Goal: Ask a question: Seek information or help from site administrators or community

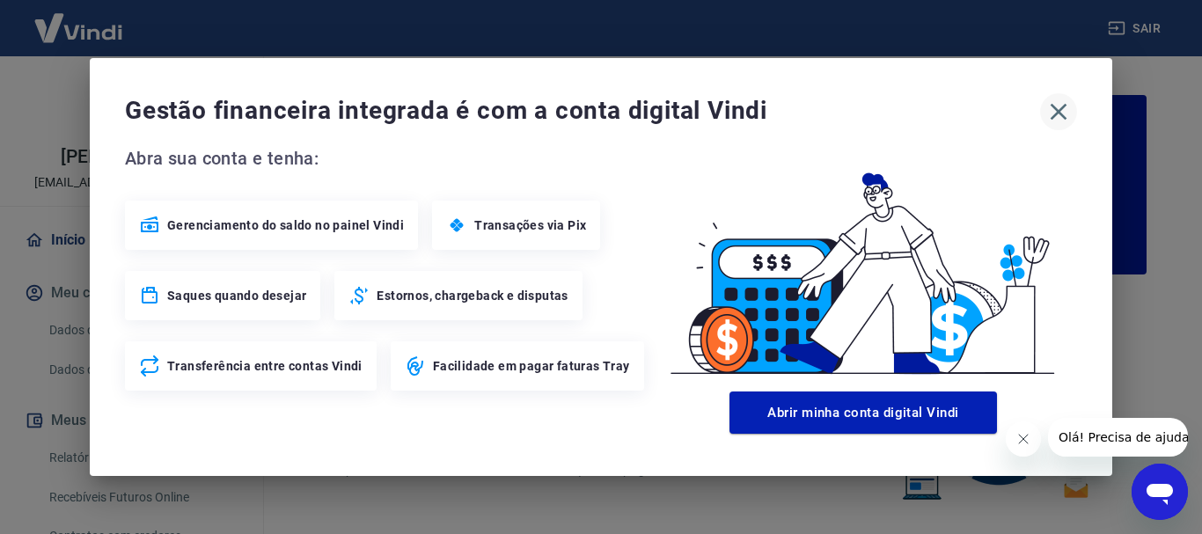
click at [1063, 106] on icon "button" at bounding box center [1058, 112] width 28 height 28
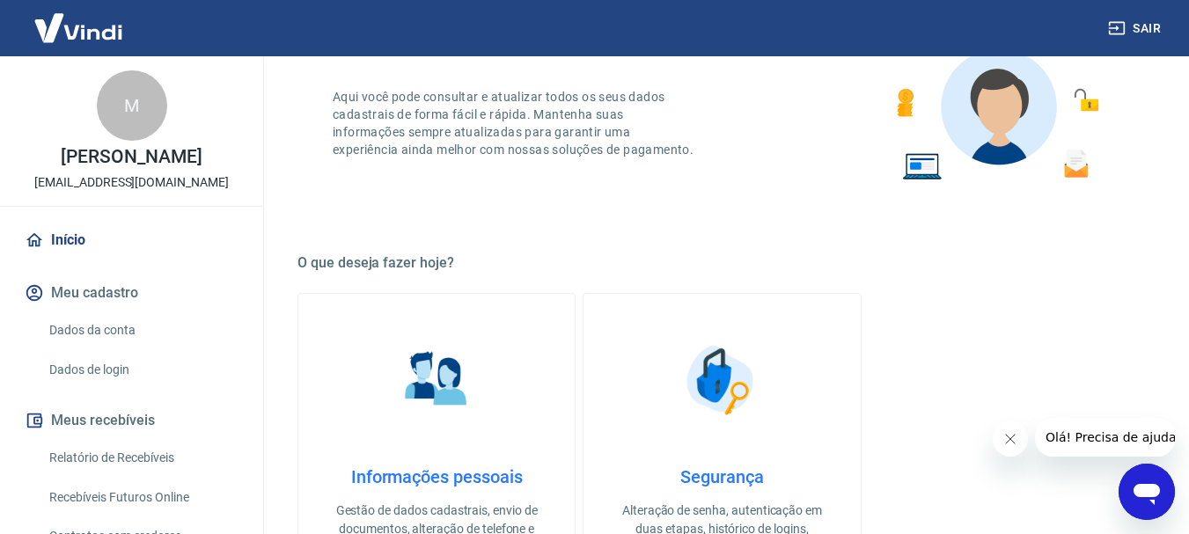
scroll to position [528, 0]
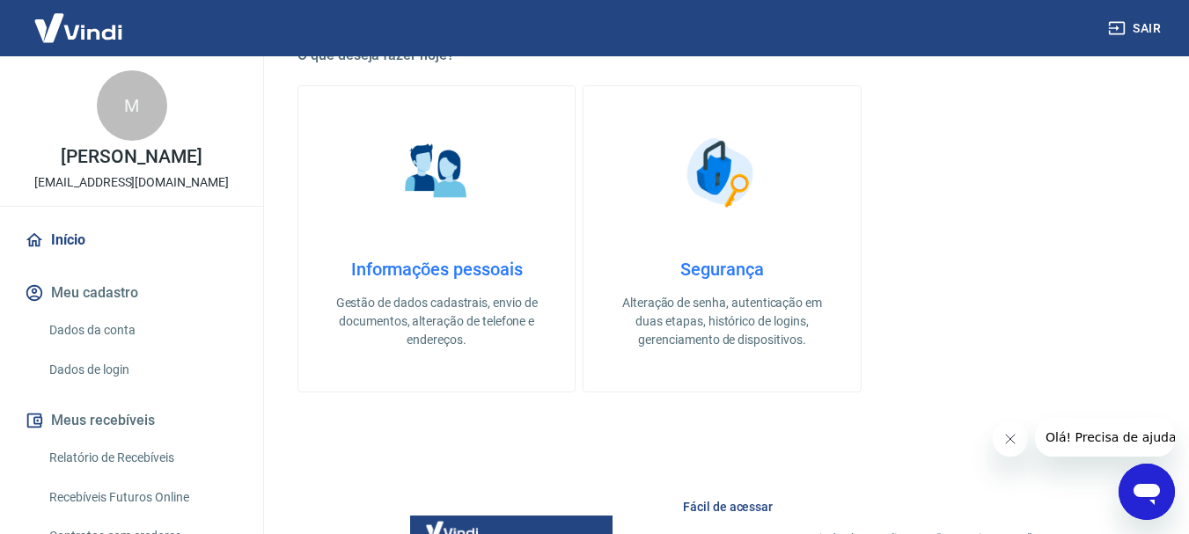
click at [476, 268] on h4 "Informações pessoais" at bounding box center [436, 269] width 220 height 21
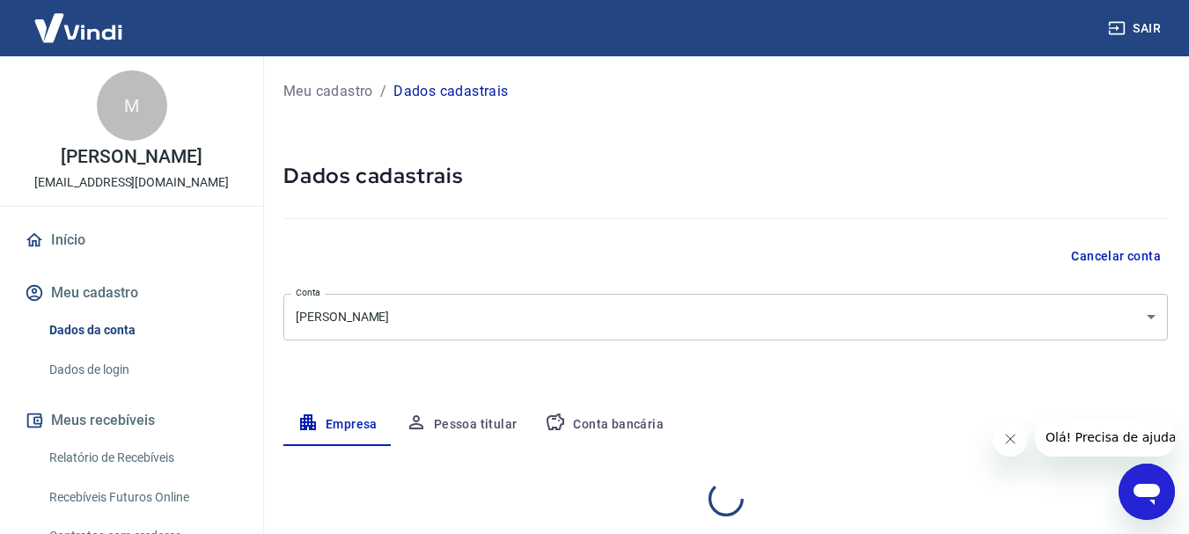
select select "SC"
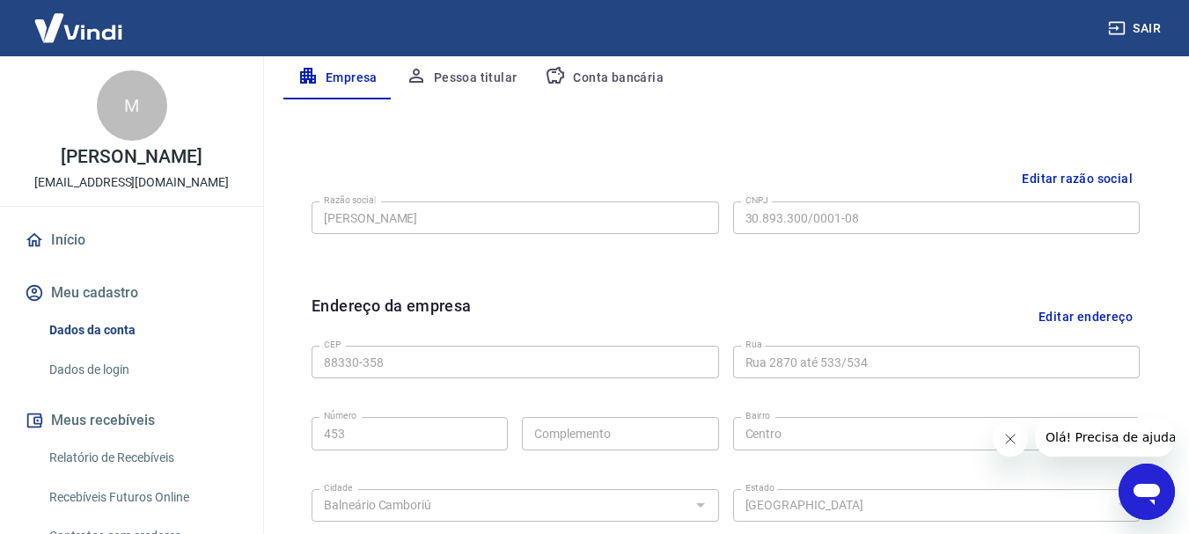
scroll to position [352, 0]
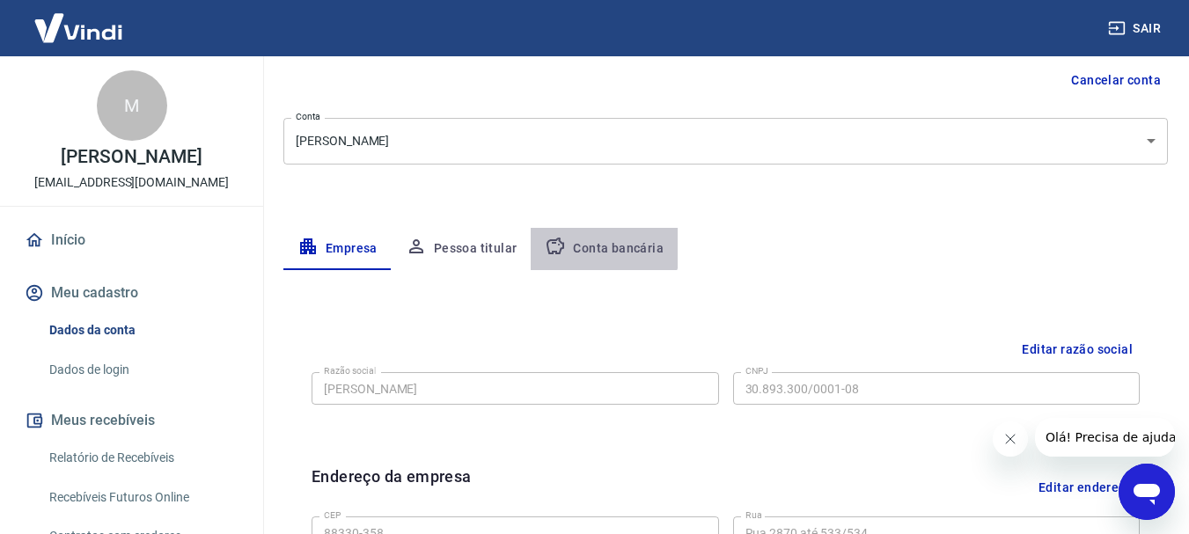
click at [591, 238] on button "Conta bancária" at bounding box center [604, 249] width 147 height 42
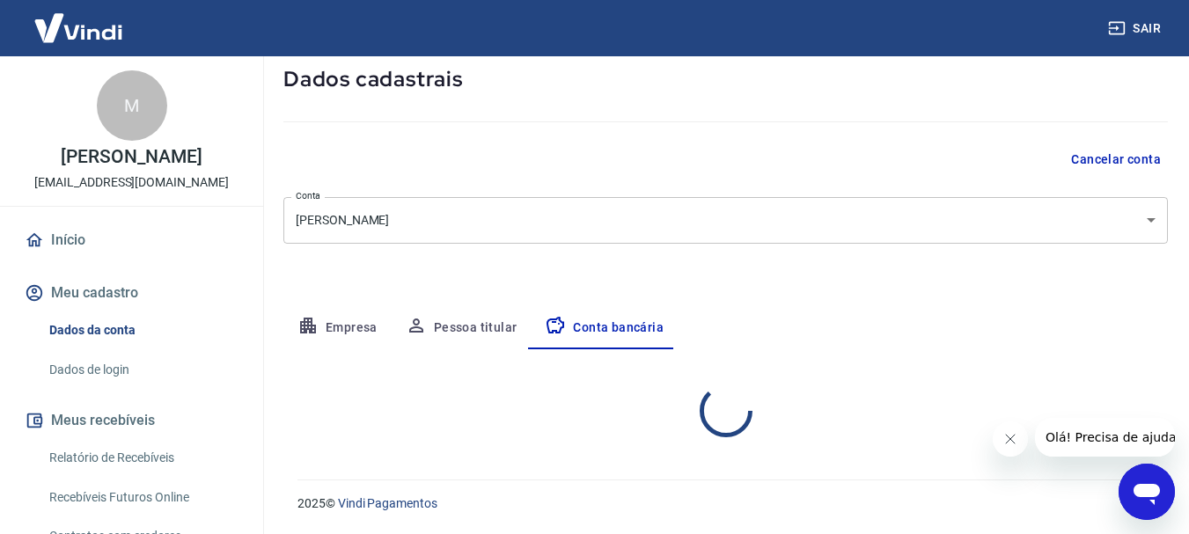
select select "1"
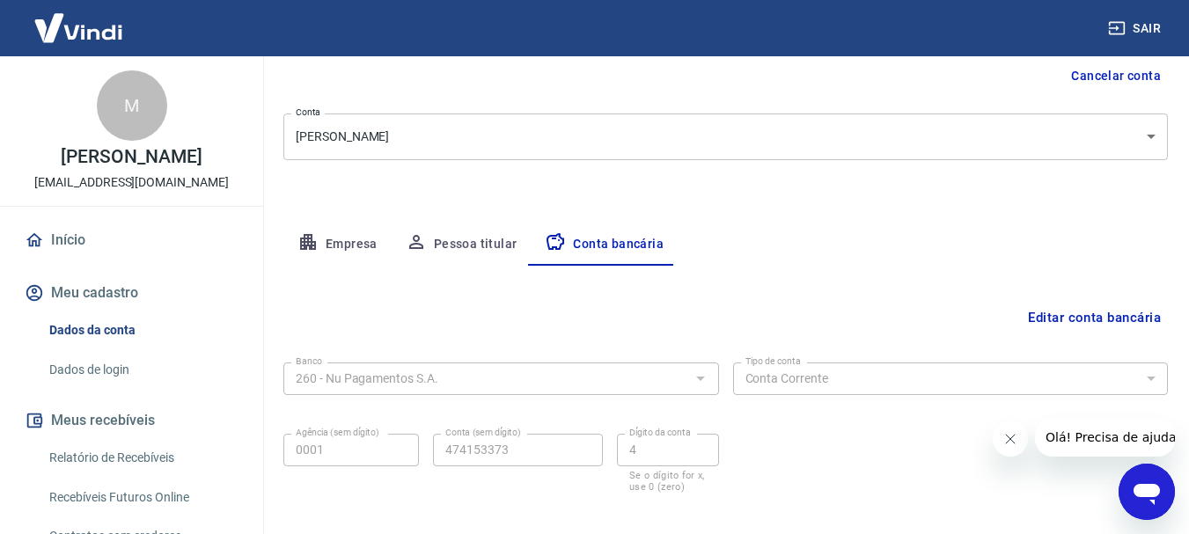
scroll to position [179, 0]
click at [480, 240] on button "Pessoa titular" at bounding box center [462, 245] width 140 height 42
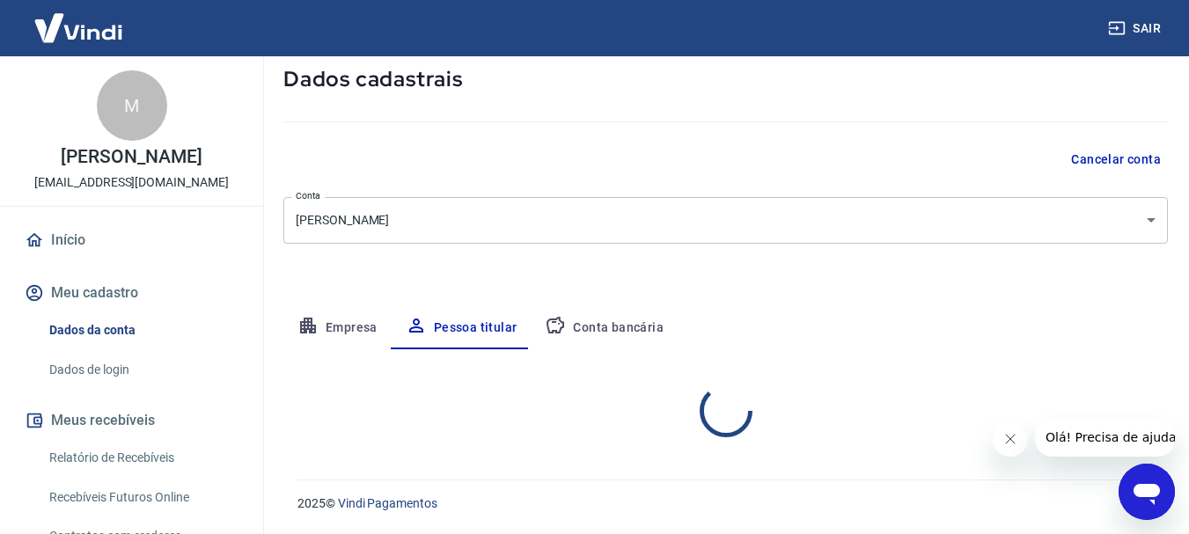
scroll to position [170, 0]
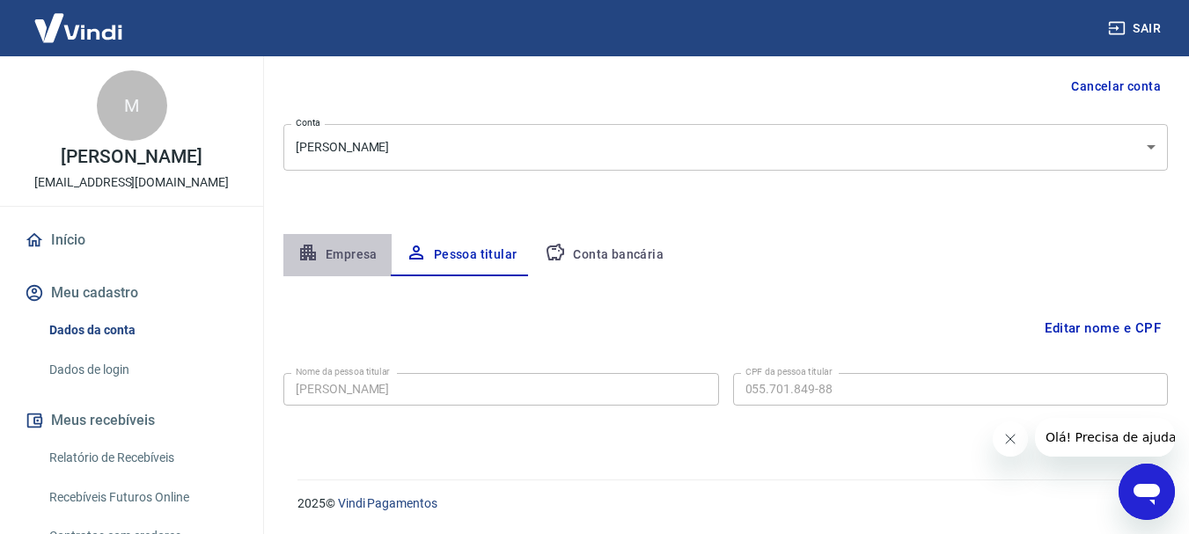
click at [353, 253] on button "Empresa" at bounding box center [337, 255] width 108 height 42
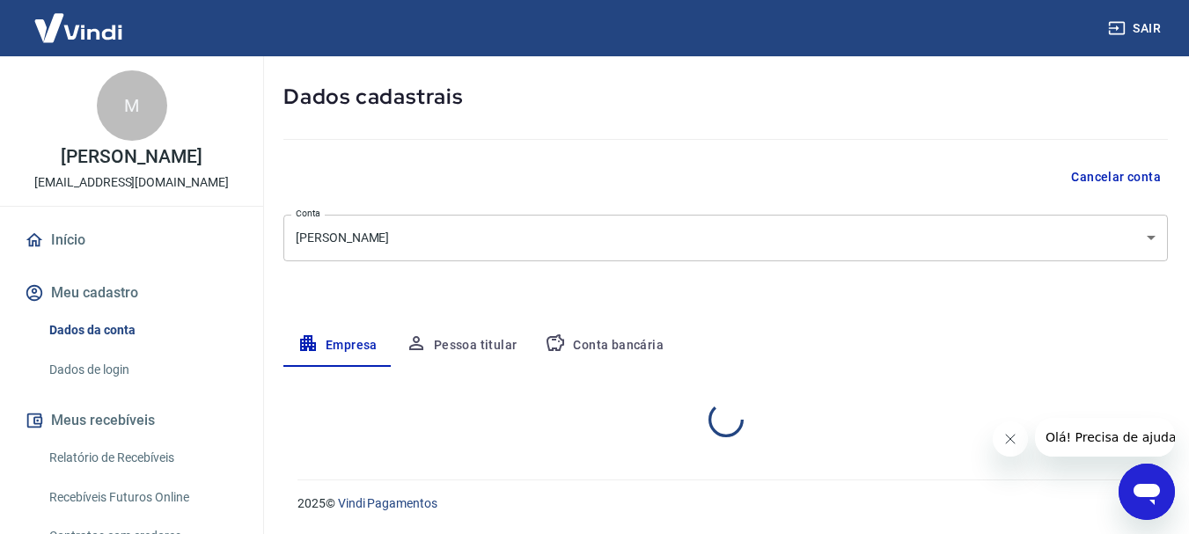
select select "SC"
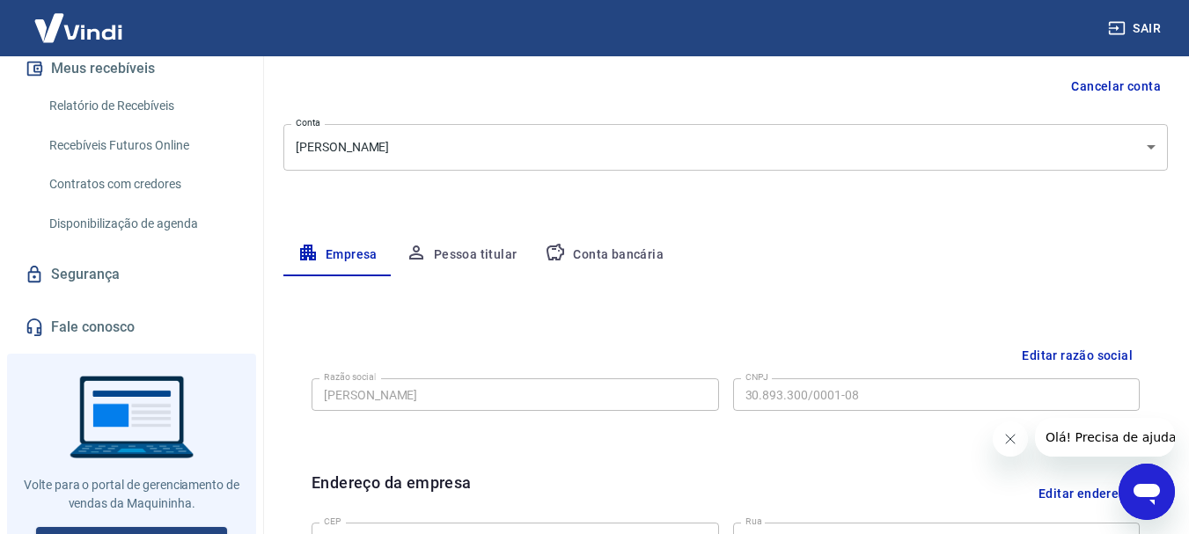
scroll to position [396, 0]
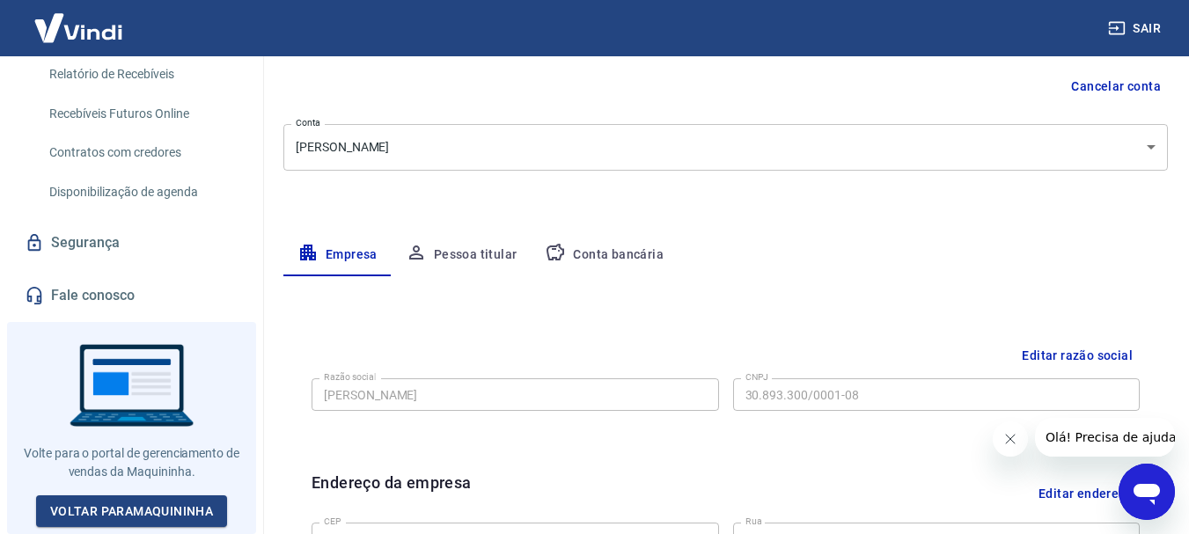
click at [123, 308] on link "Fale conosco" at bounding box center [131, 295] width 221 height 39
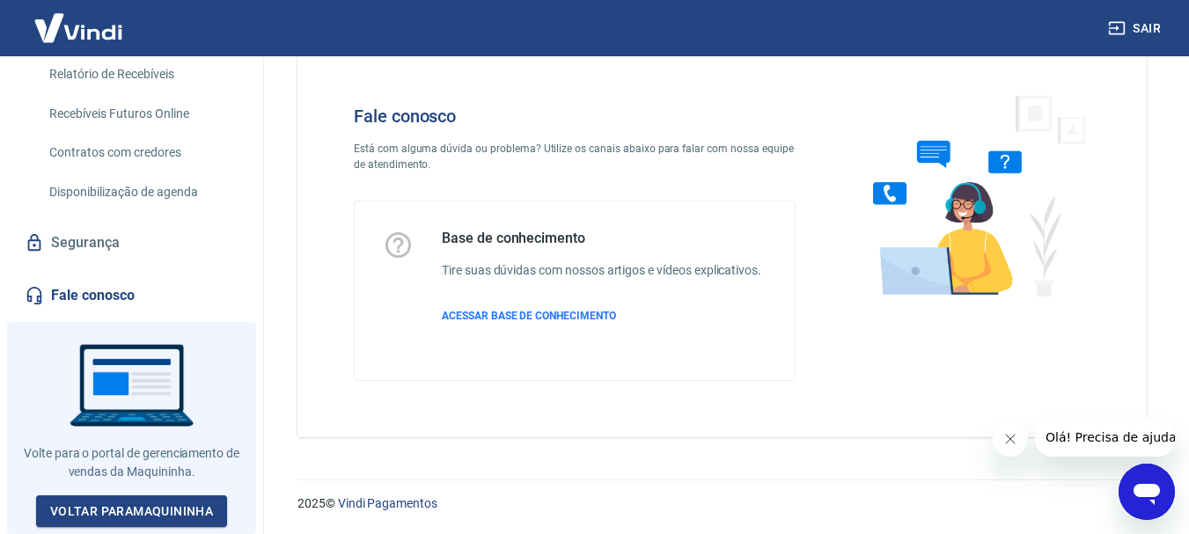
scroll to position [42, 0]
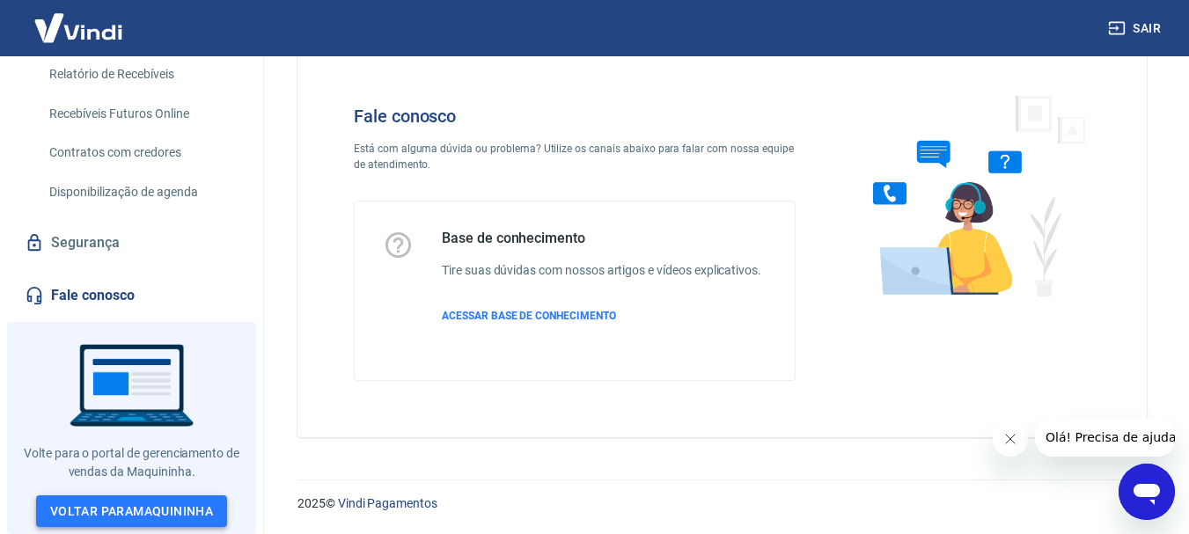
click at [143, 506] on link "Voltar para Maquininha" at bounding box center [131, 511] width 191 height 33
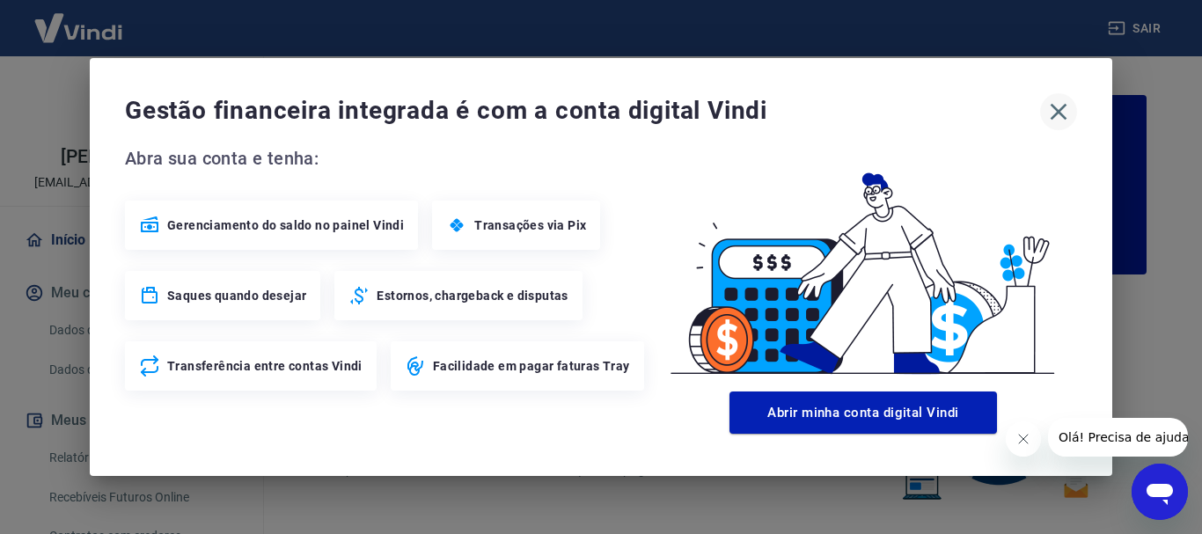
click at [1063, 120] on icon "button" at bounding box center [1058, 112] width 28 height 28
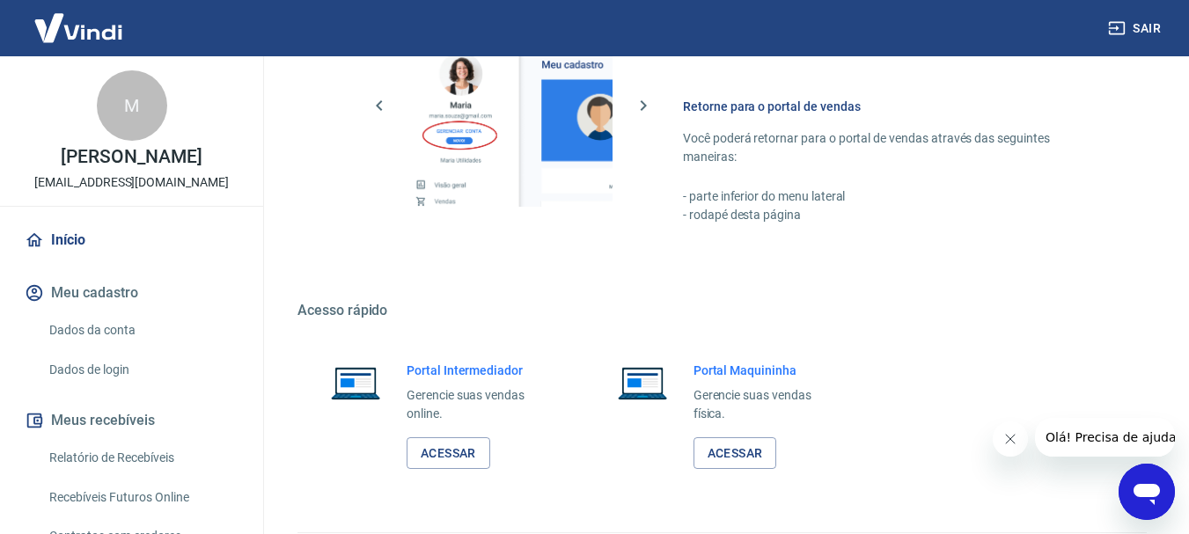
scroll to position [1056, 0]
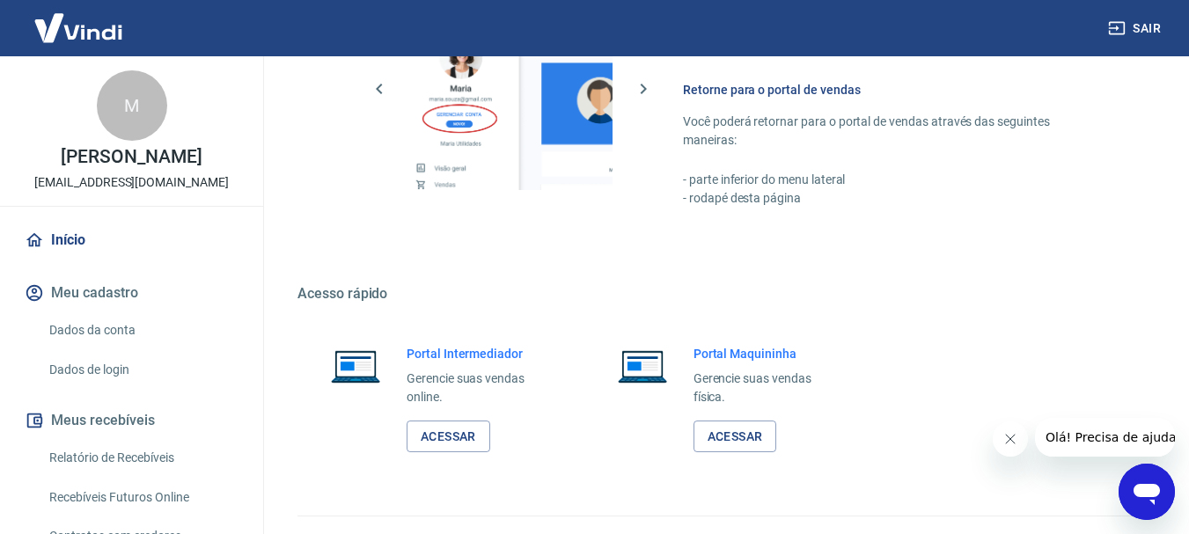
click at [1143, 498] on icon "Abrir janela de mensagens" at bounding box center [1147, 492] width 32 height 32
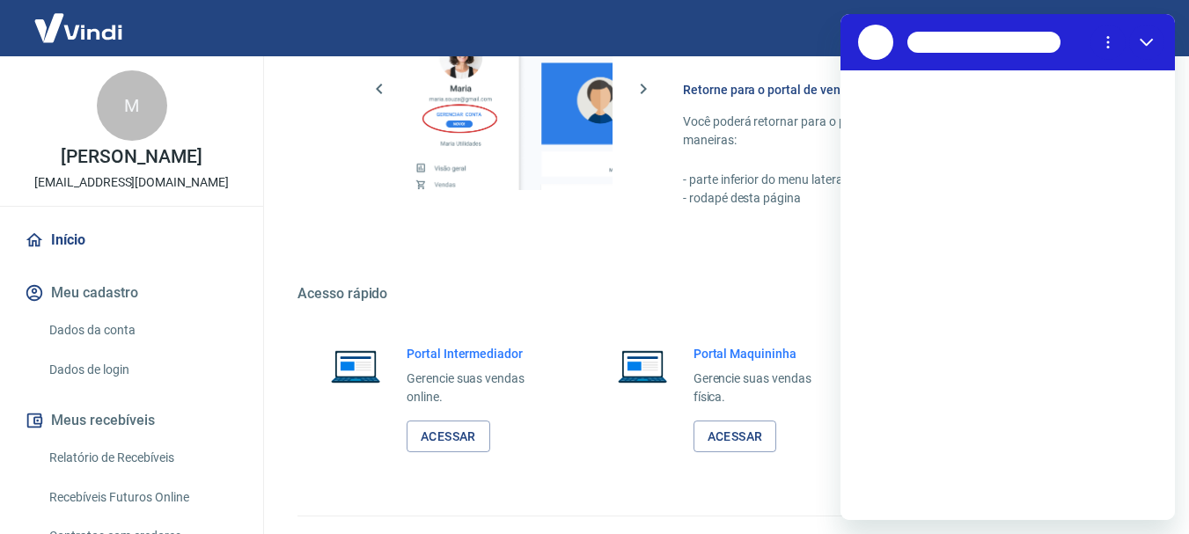
scroll to position [0, 0]
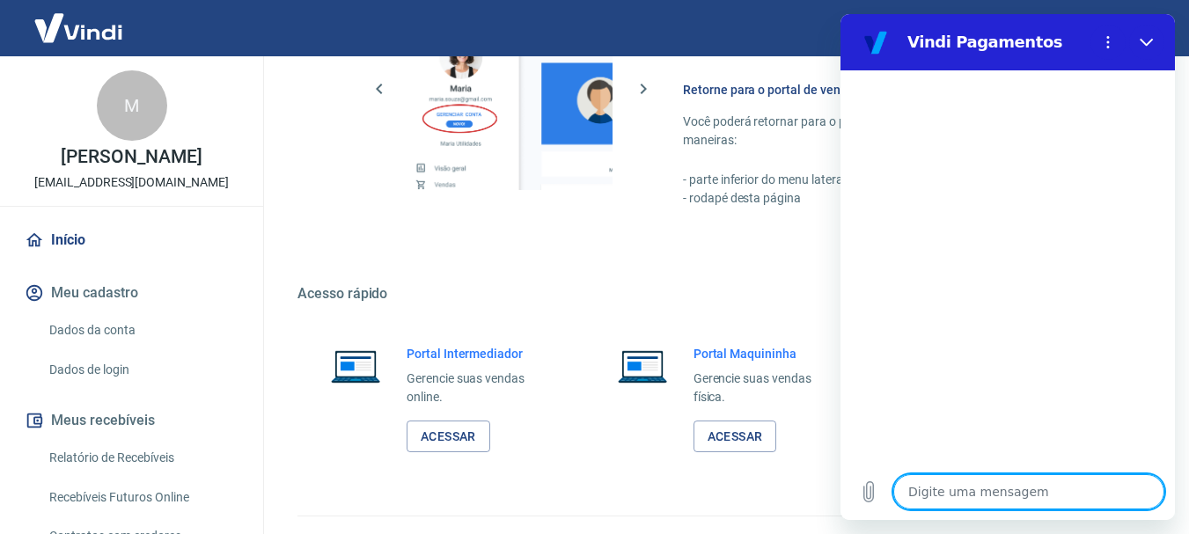
click at [973, 493] on textarea at bounding box center [1028, 491] width 271 height 35
type textarea "P"
type textarea "x"
type textarea "PRE"
type textarea "x"
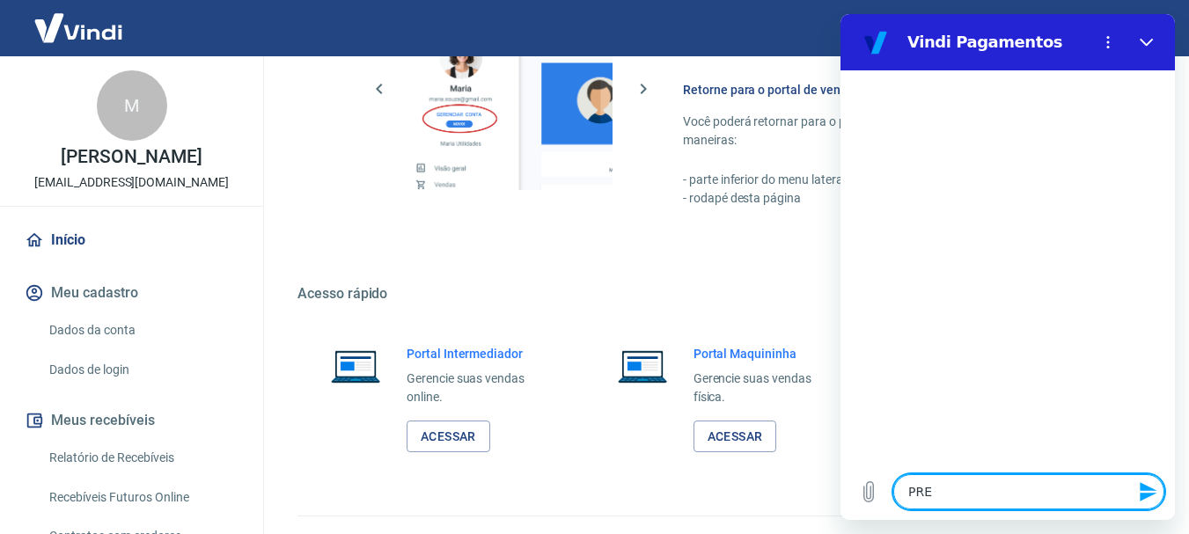
type textarea "PREC"
type textarea "x"
type textarea "PRECI"
type textarea "x"
type textarea "PRECIS"
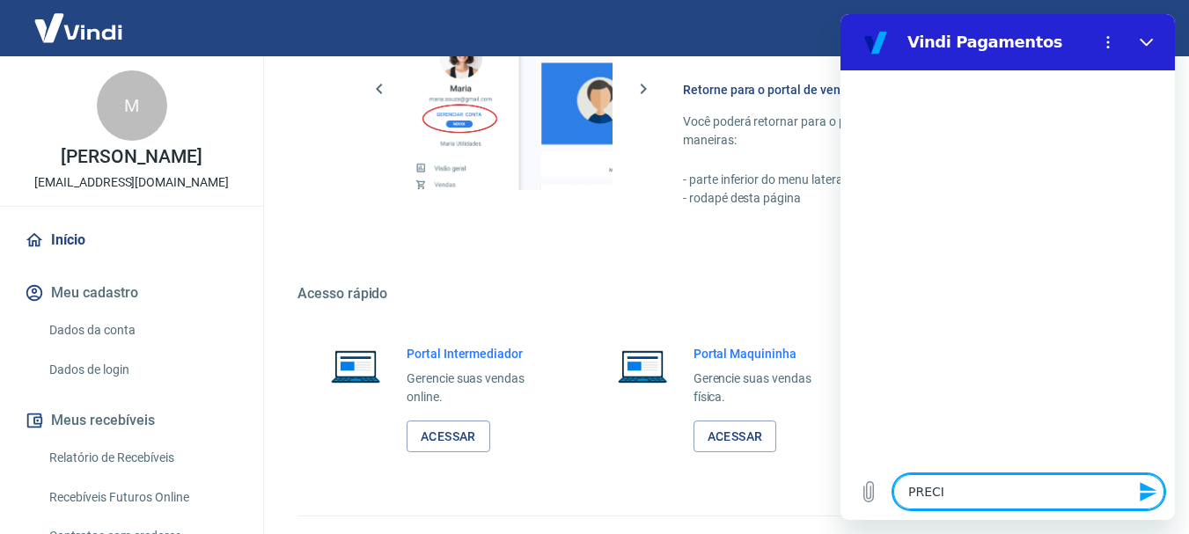
type textarea "x"
type textarea "PRECISO"
type textarea "x"
type textarea "PRECISO"
type textarea "x"
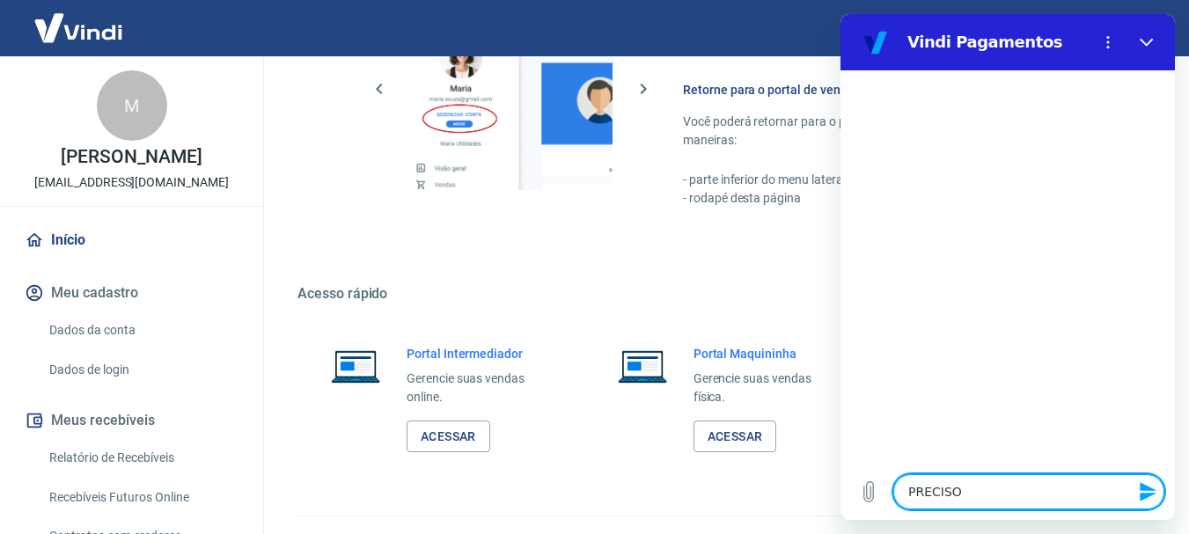
type textarea "PRECISO D"
type textarea "x"
type textarea "PRECISO DE"
type textarea "x"
type textarea "PRECISO DE"
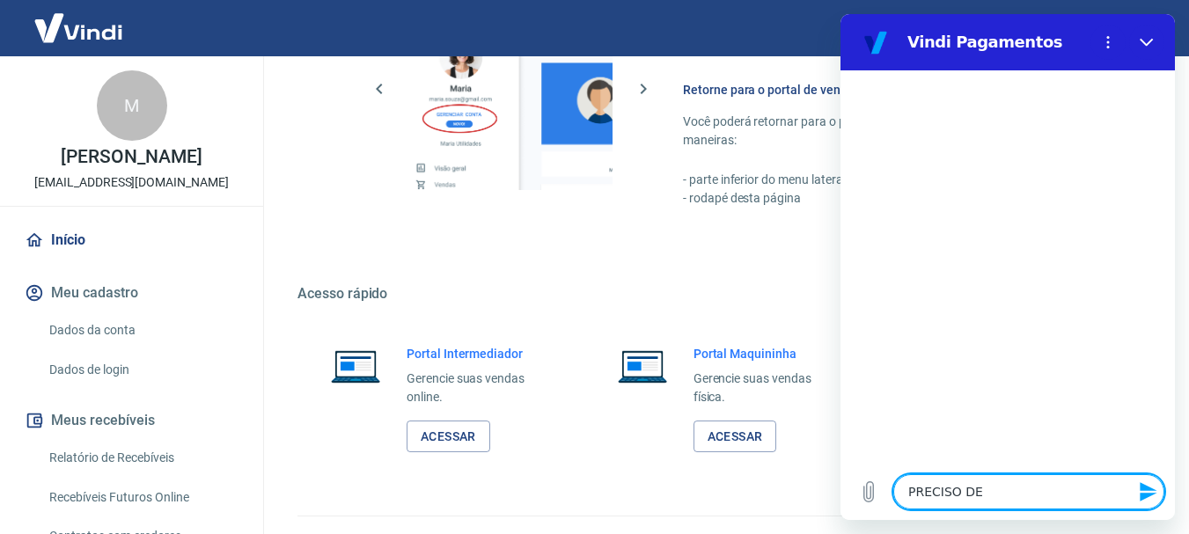
type textarea "x"
type textarea "PRECISO DE O"
type textarea "x"
type textarea "PRECISO DE OU"
type textarea "x"
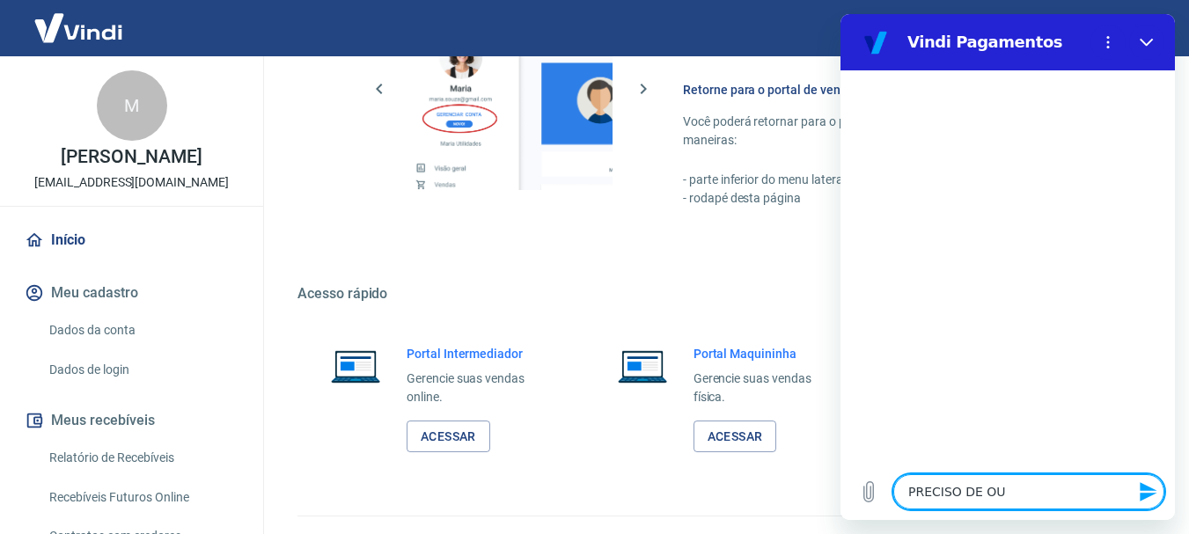
type textarea "PRECISO DE OUT"
type textarea "x"
type textarea "PRECISO DE OUTR"
type textarea "x"
type textarea "PRECISO DE OUTRA"
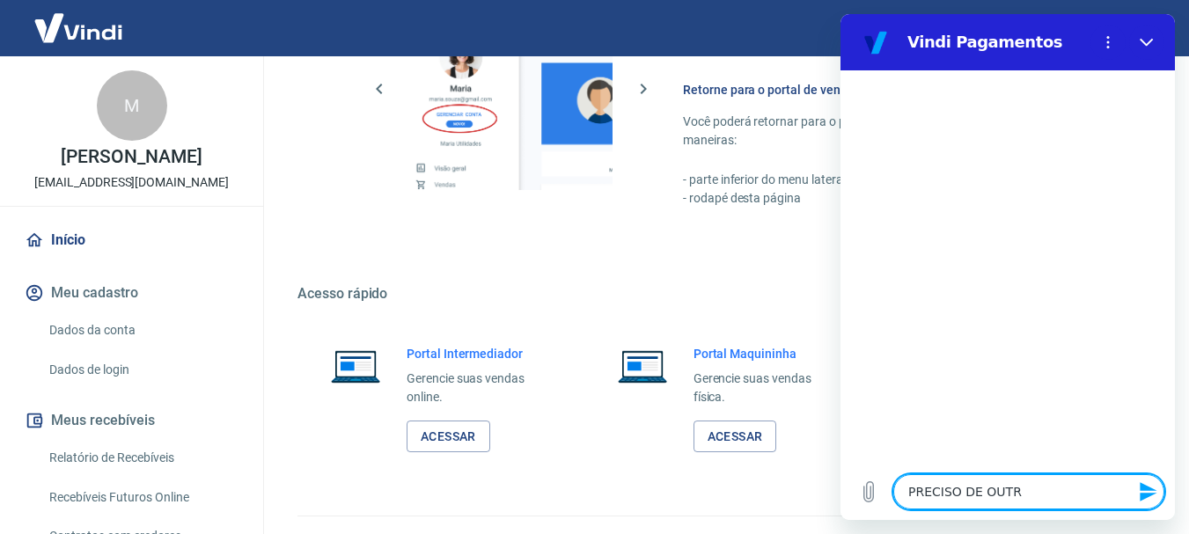
type textarea "x"
type textarea "PRECISO DE OUTRA"
type textarea "x"
type textarea "PRECISO DE OUTRA M"
type textarea "x"
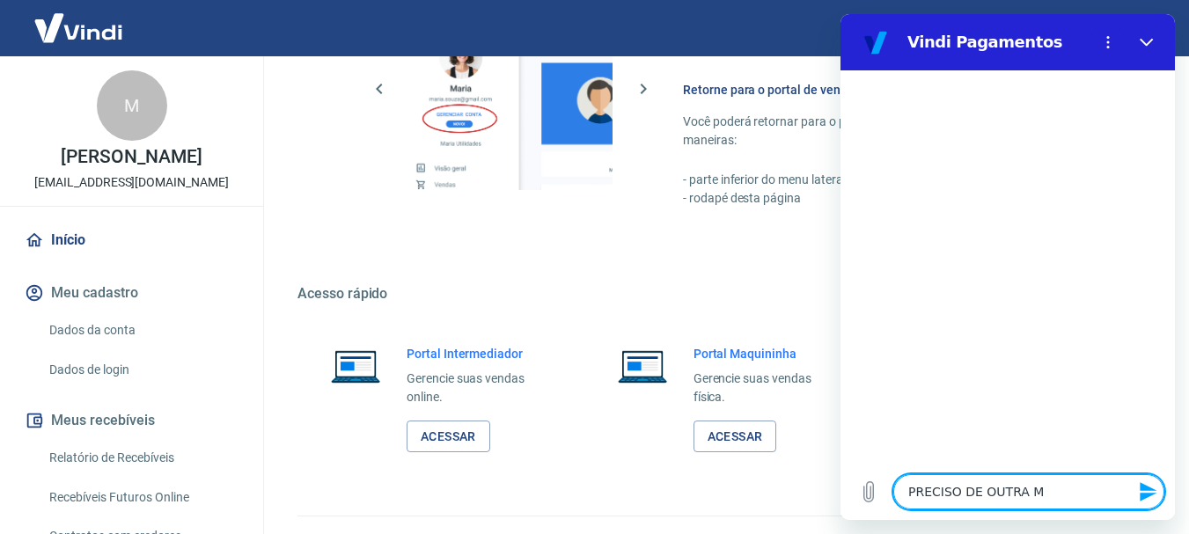
type textarea "PRECISO DE OUTRA MA"
type textarea "x"
type textarea "PRECISO DE OUTRA MAQ"
type textarea "x"
type textarea "PRECISO DE OUTRA MAQU"
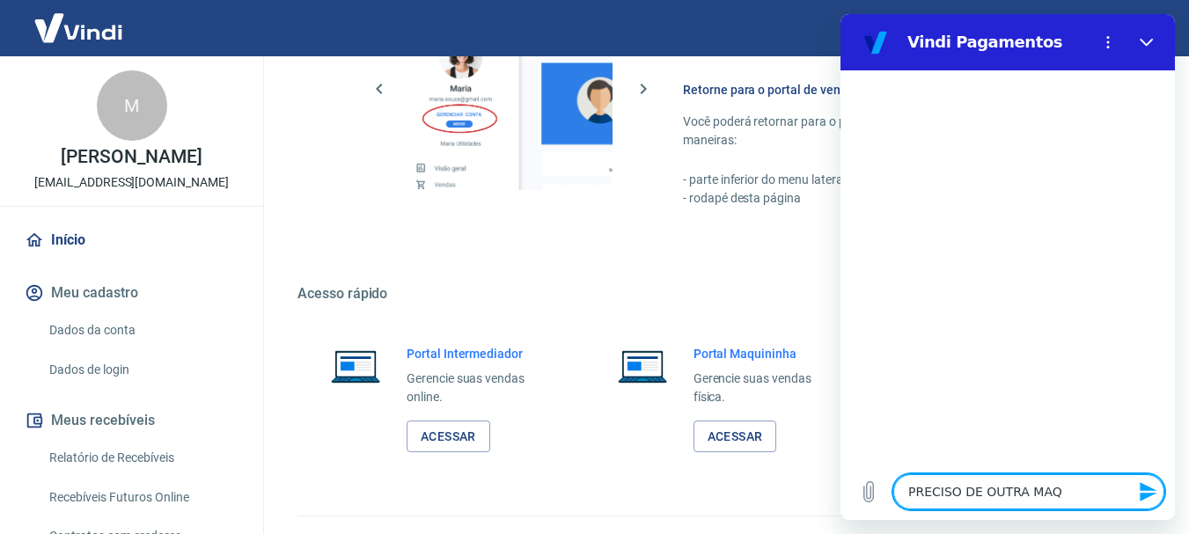
type textarea "x"
type textarea "PRECISO DE OUTRA MAQUI"
type textarea "x"
type textarea "PRECISO DE OUTRA MAQUIN"
type textarea "x"
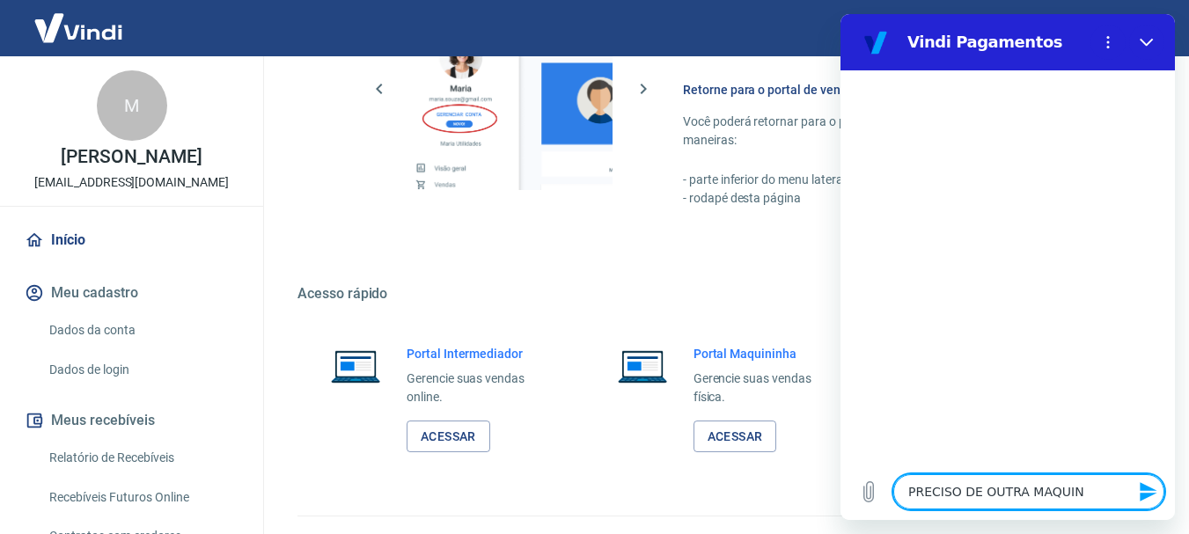
type textarea "PRECISO DE OUTRA MAQUINI"
type textarea "x"
type textarea "PRECISO DE OUTRA MAQUININ"
type textarea "x"
type textarea "PRECISO DE OUTRA MAQUININH"
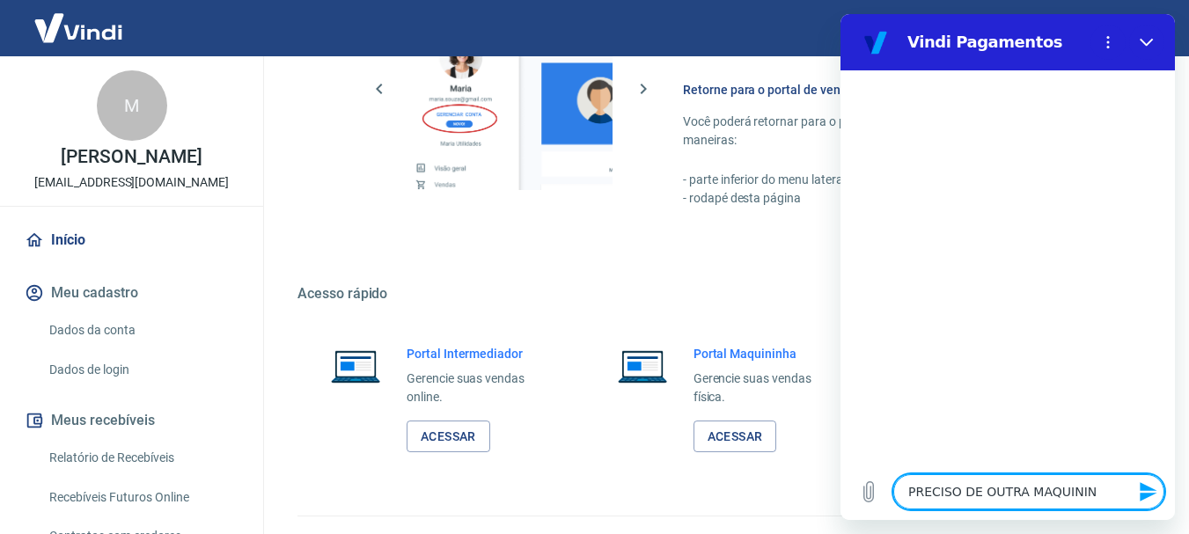
type textarea "x"
type textarea "PRECISO DE OUTRA MAQUININHA"
type textarea "x"
type textarea "PRECISO DE OUTRA MAQUININHA"
type textarea "x"
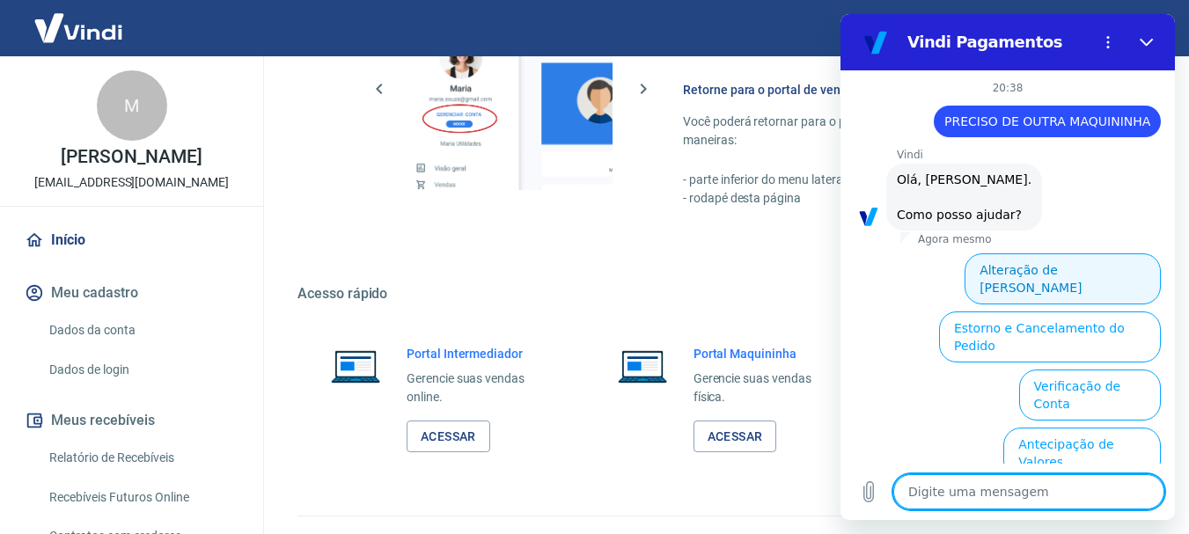
click at [1065, 287] on button "Alteração de [PERSON_NAME]" at bounding box center [1062, 278] width 196 height 51
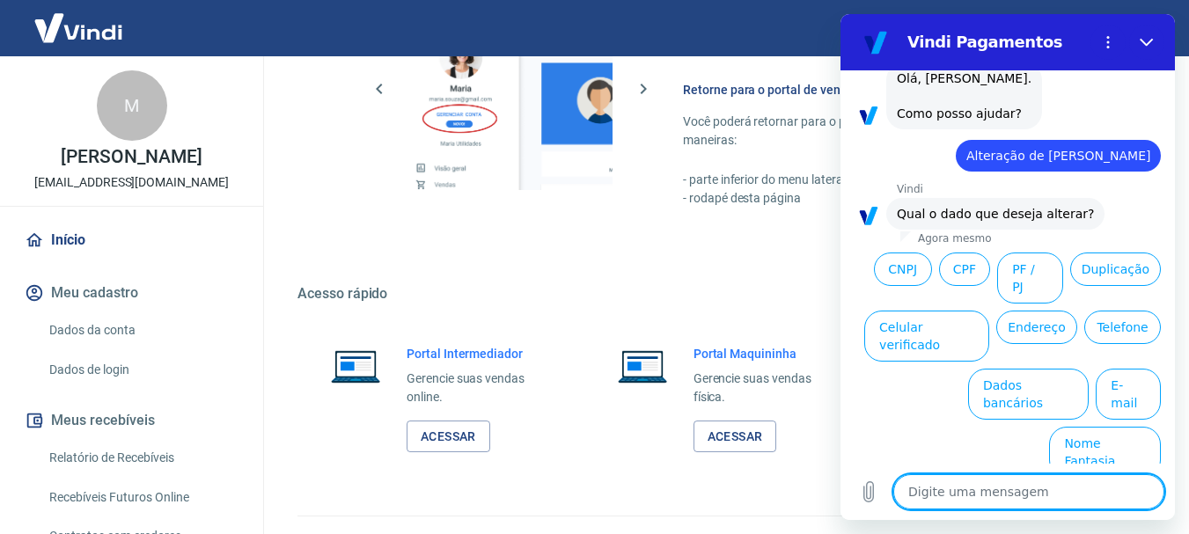
scroll to position [107, 0]
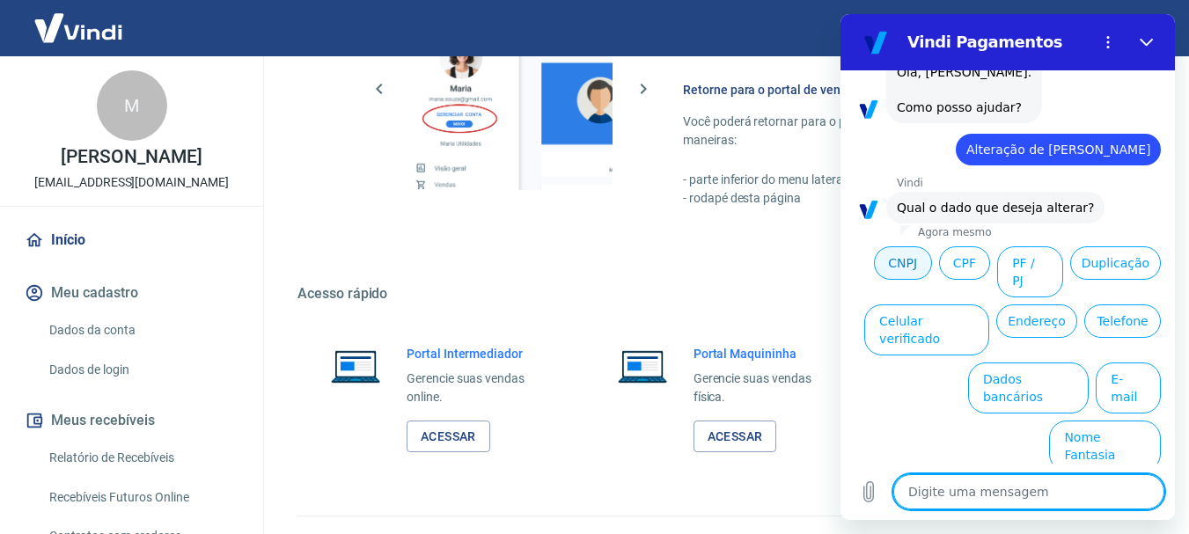
click at [932, 275] on button "CNPJ" at bounding box center [903, 262] width 58 height 33
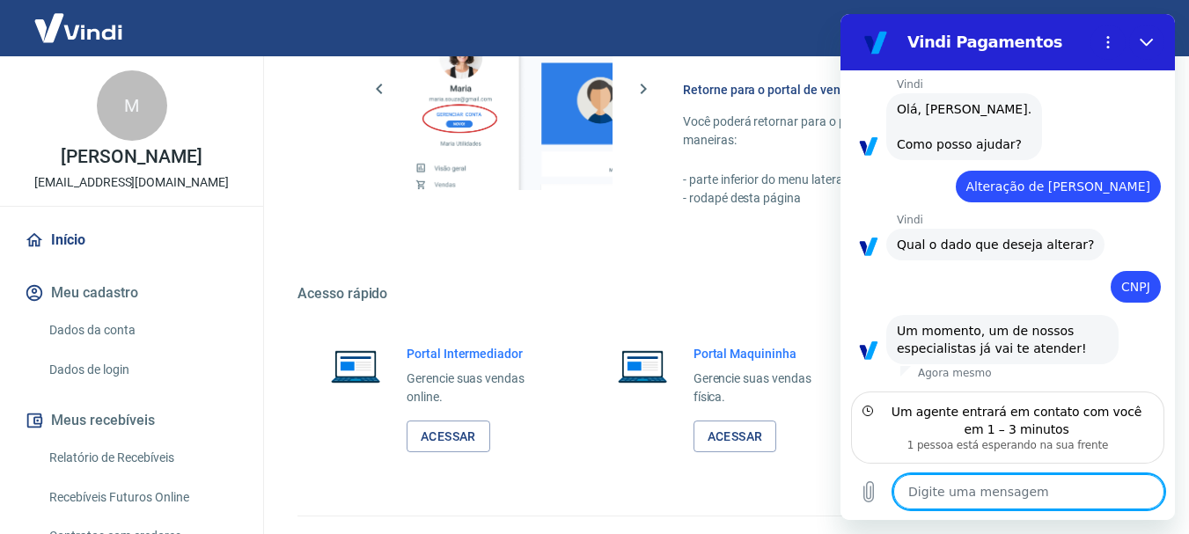
scroll to position [70, 0]
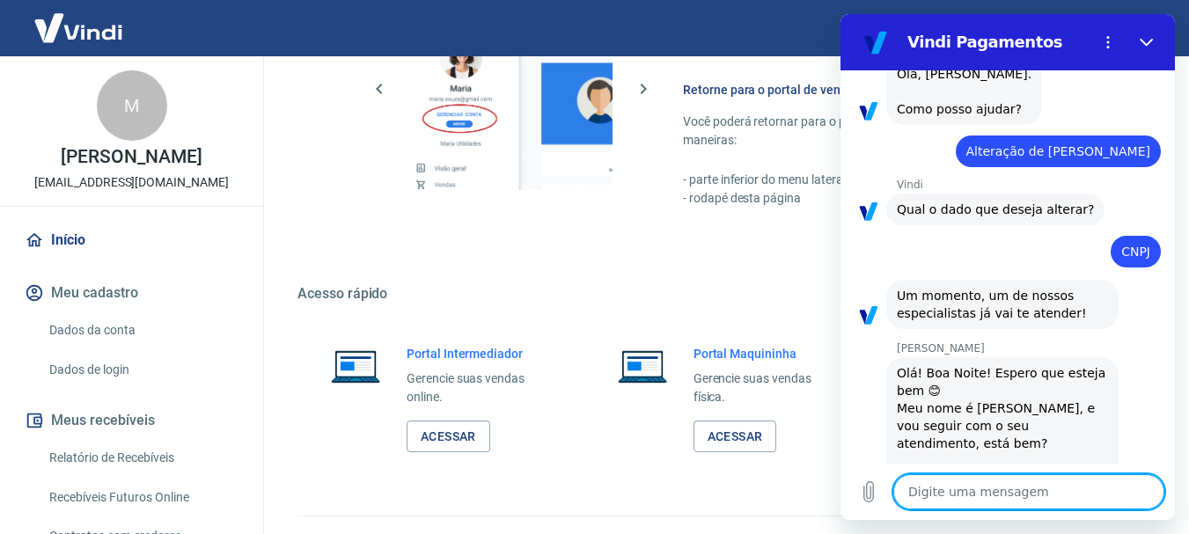
type textarea "x"
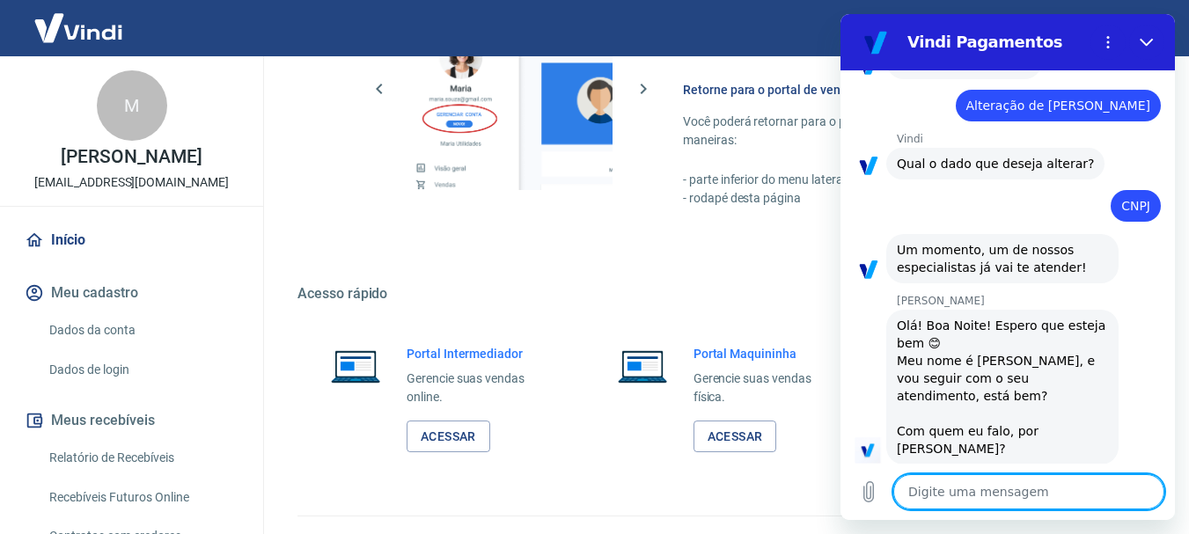
scroll to position [155, 0]
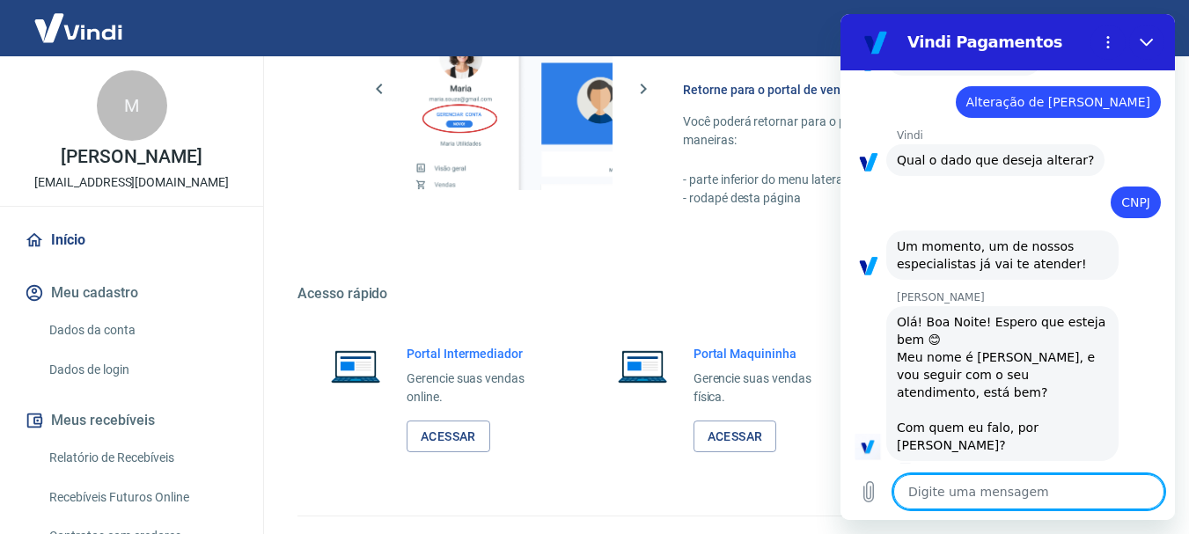
type textarea "M"
type textarea "x"
type textarea "MA"
type textarea "x"
type textarea "MAR"
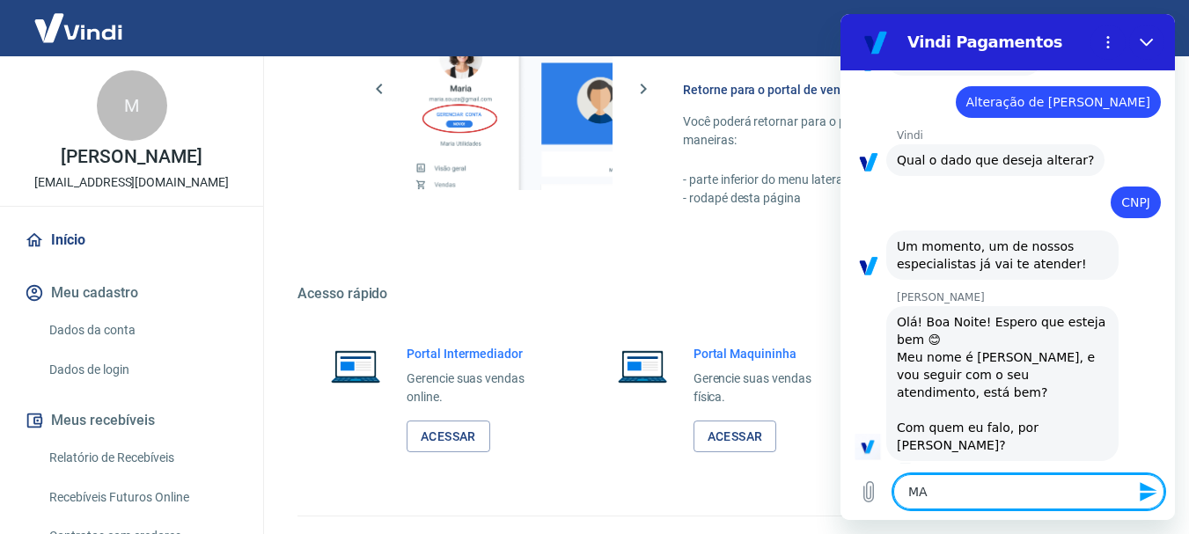
type textarea "x"
type textarea "MARI"
type textarea "x"
type textarea "[PERSON_NAME]"
type textarea "x"
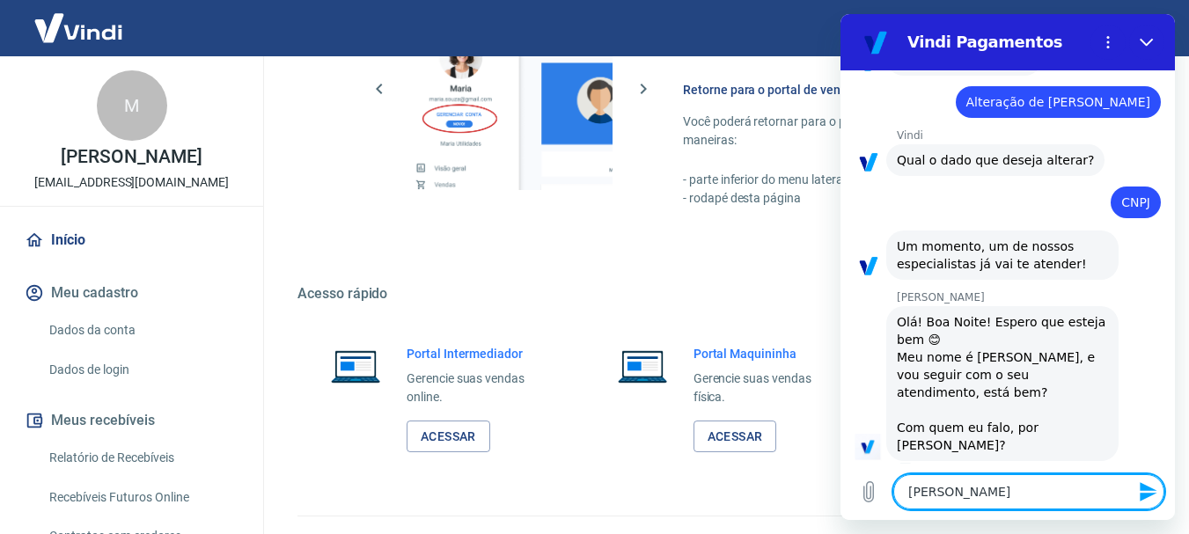
type textarea "MARIAN"
type textarea "x"
type textarea "MARIANE"
type textarea "x"
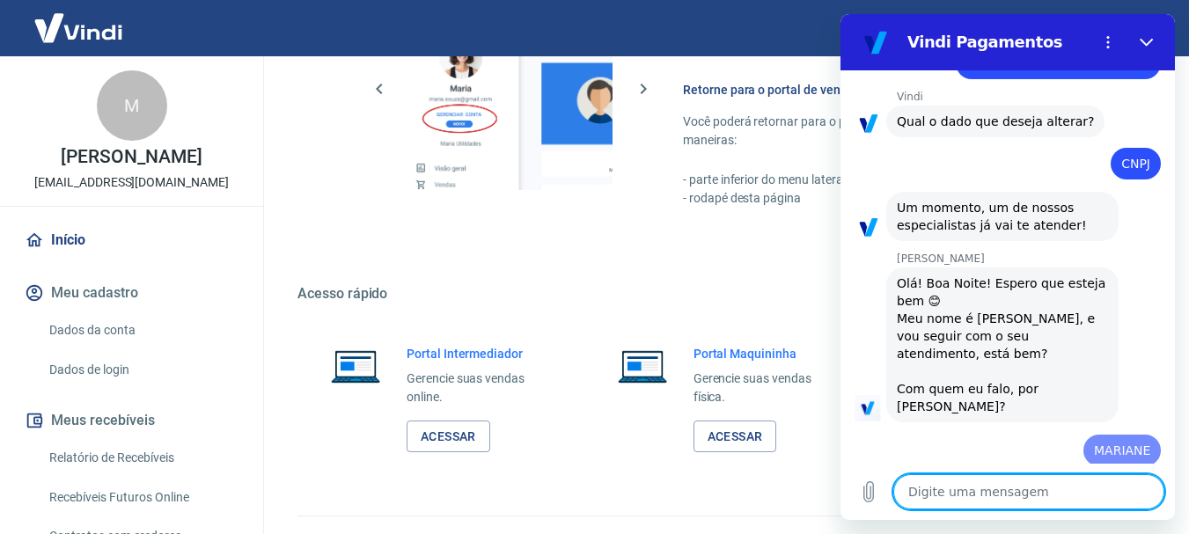
type textarea "x"
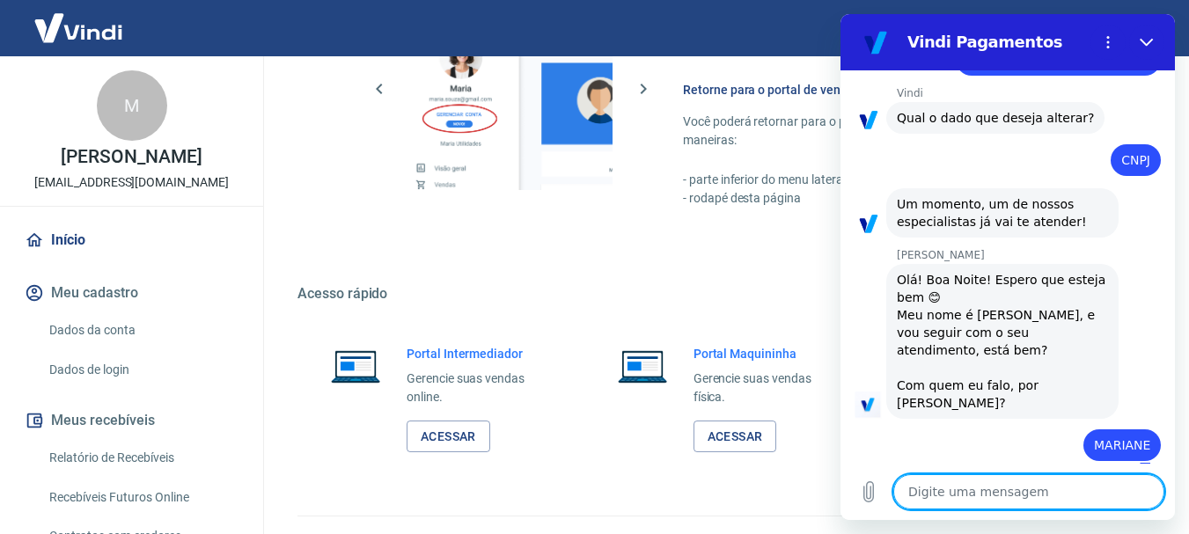
type textarea "P"
type textarea "x"
type textarea "PR"
type textarea "x"
type textarea "PRE"
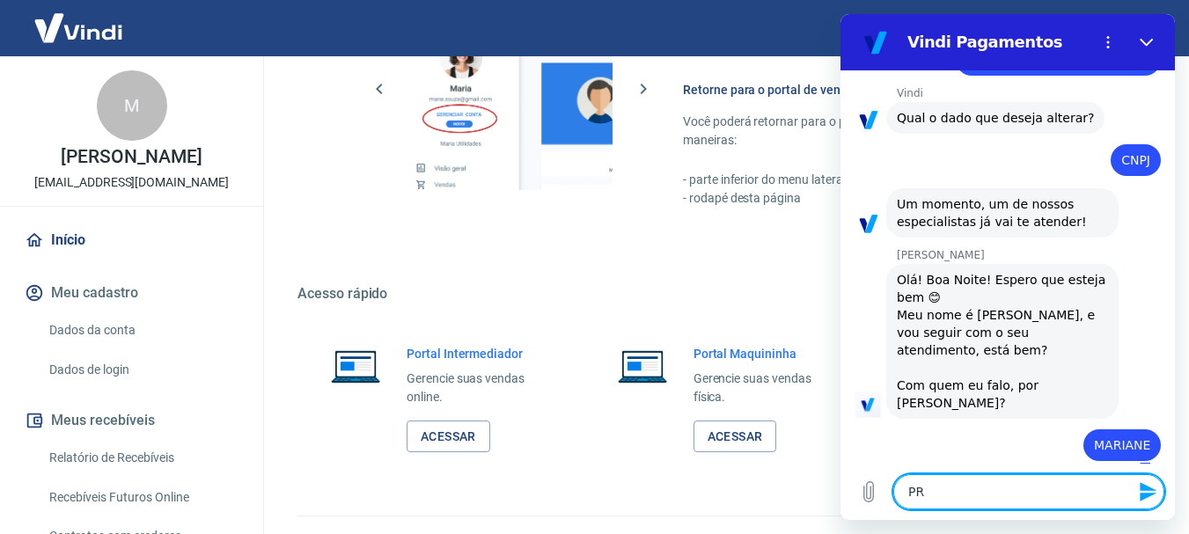
type textarea "x"
type textarea "PREC"
type textarea "x"
type textarea "PRECI"
type textarea "x"
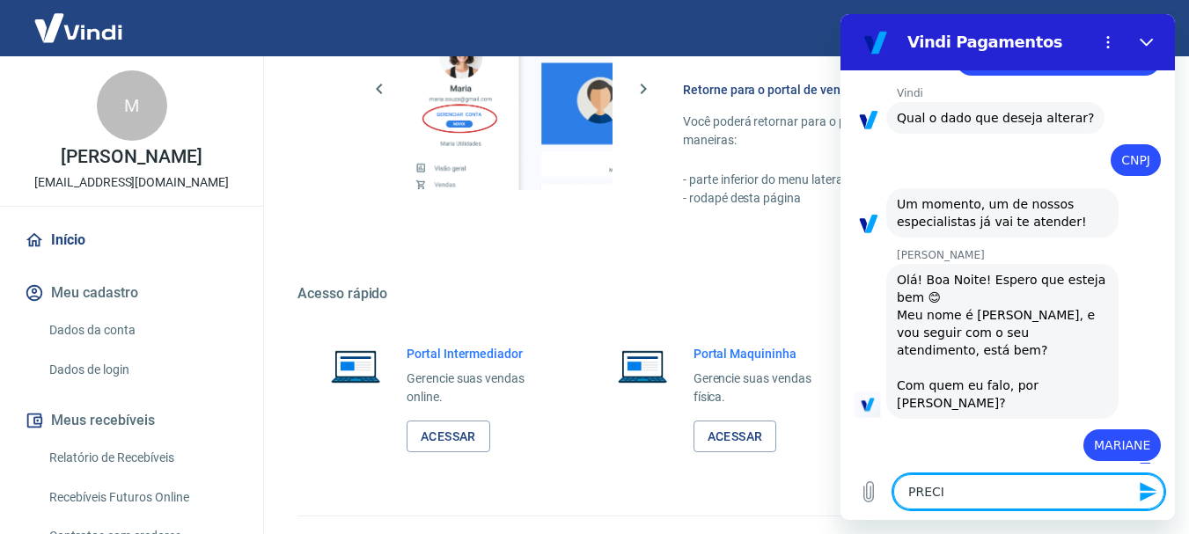
type textarea "PRECIS"
type textarea "x"
type textarea "PRECISO"
type textarea "x"
type textarea "PRECISO"
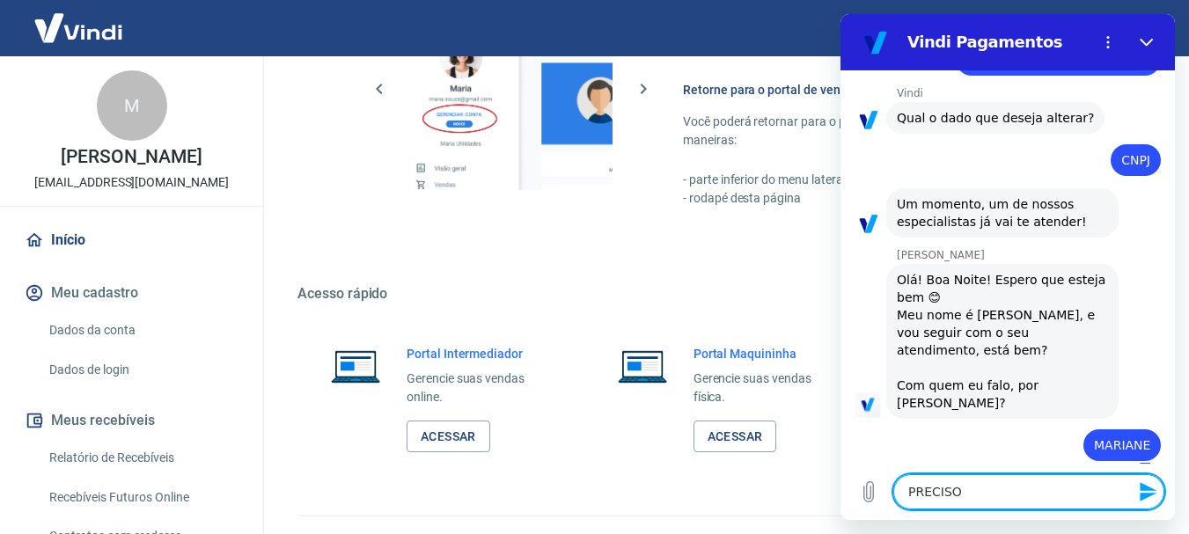
type textarea "x"
type textarea "PRECISO A"
type textarea "x"
type textarea "PRECISO AL"
type textarea "x"
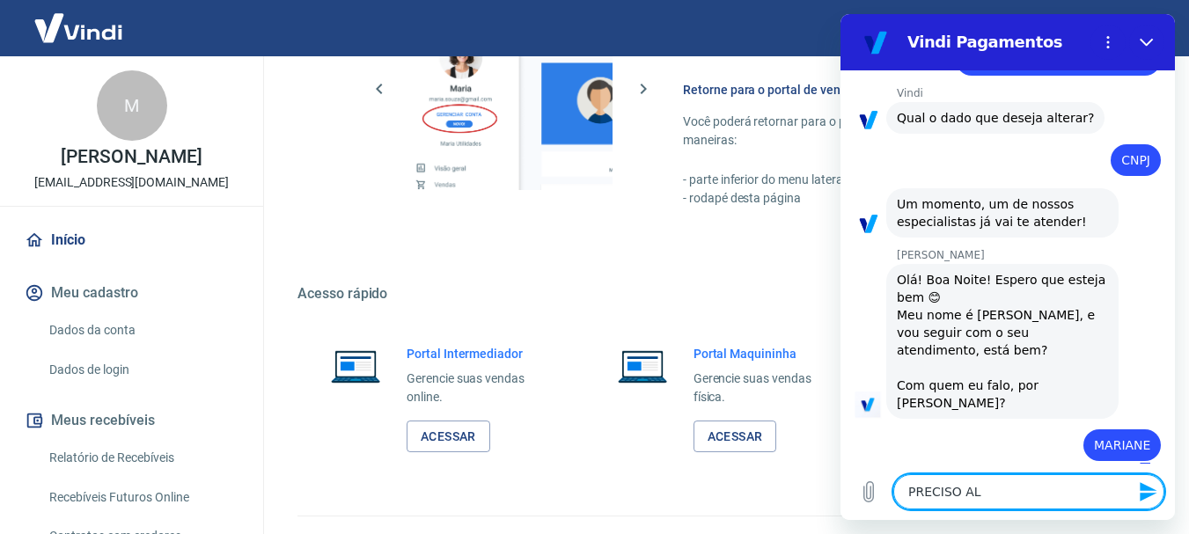
type textarea "PRECISO AL="
type textarea "x"
type textarea "PRECISO AL"
type textarea "x"
type textarea "PRECISO A"
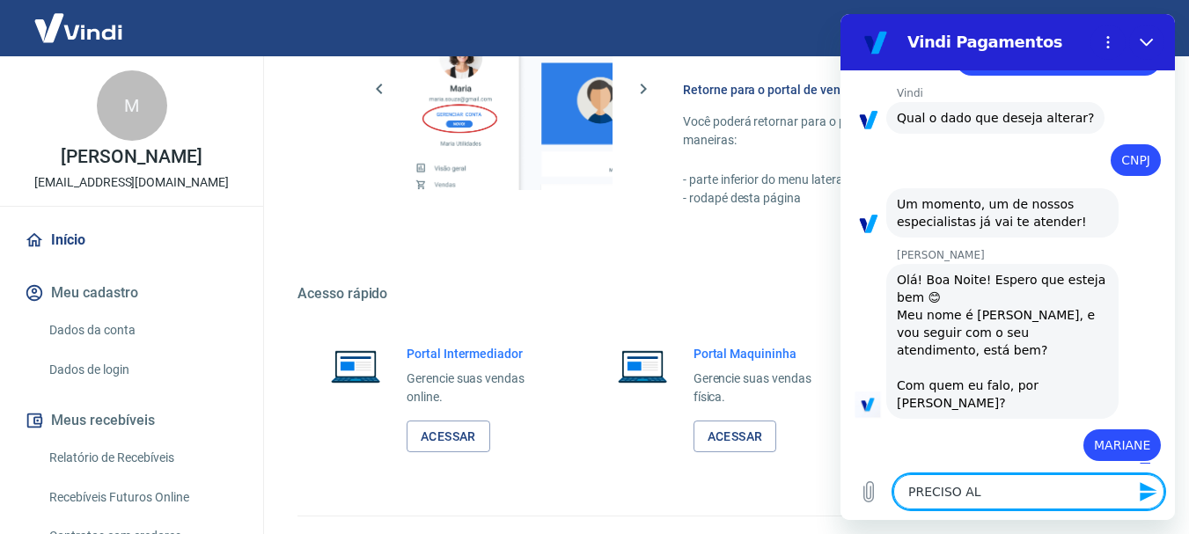
type textarea "x"
type textarea "PRECISO"
type textarea "x"
type textarea "PRECISO M"
type textarea "x"
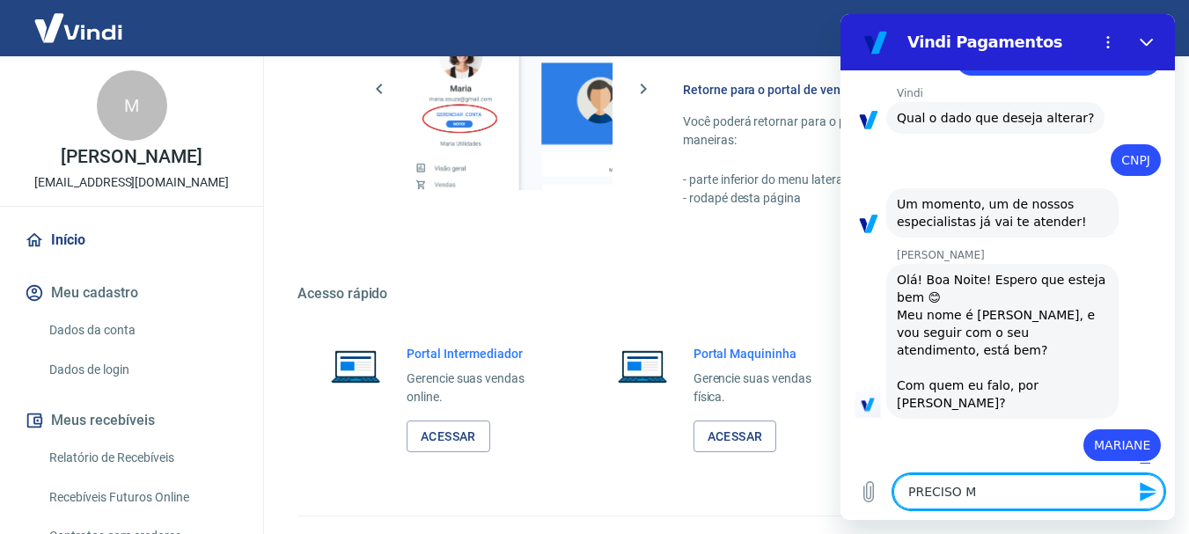
type textarea "PRECISO MU"
type textarea "x"
type textarea "PRECISO MUD"
type textarea "x"
type textarea "PRECISO MUDA"
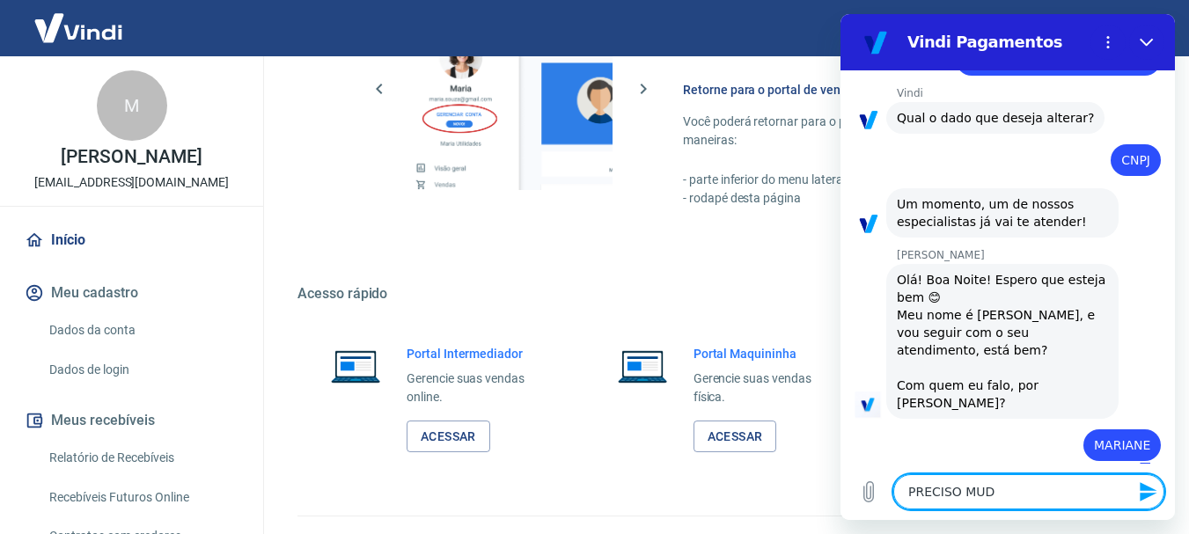
type textarea "x"
type textarea "PRECISO MUDAR"
type textarea "x"
type textarea "PRECISO MUDAR"
type textarea "x"
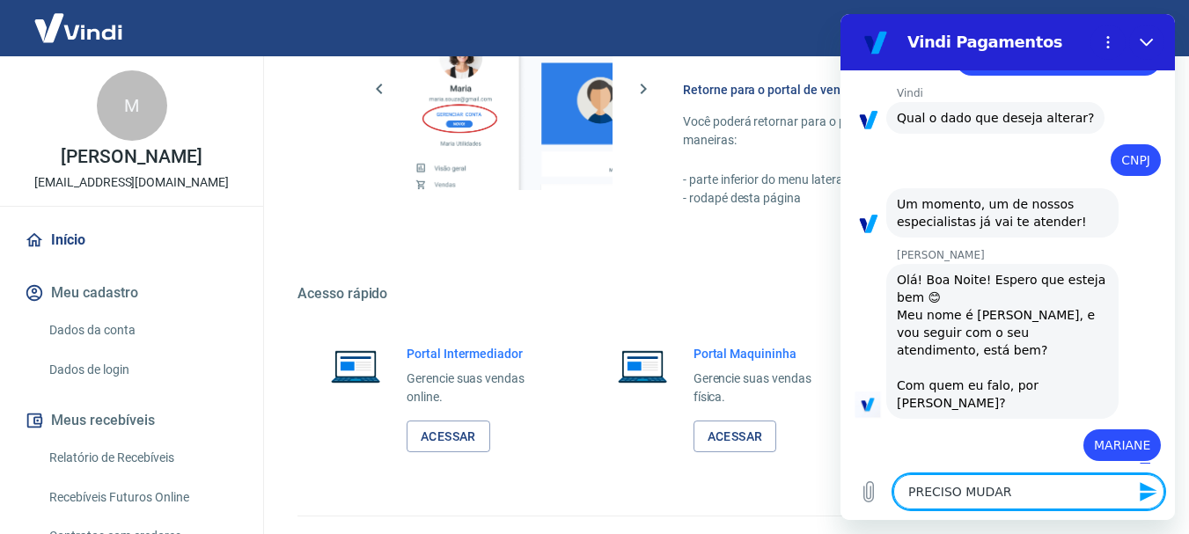
type textarea "PRECISO MUDAR P"
type textarea "x"
type textarea "PRECISO MUDAR PA"
type textarea "x"
type textarea "PRECISO MUDAR PAR"
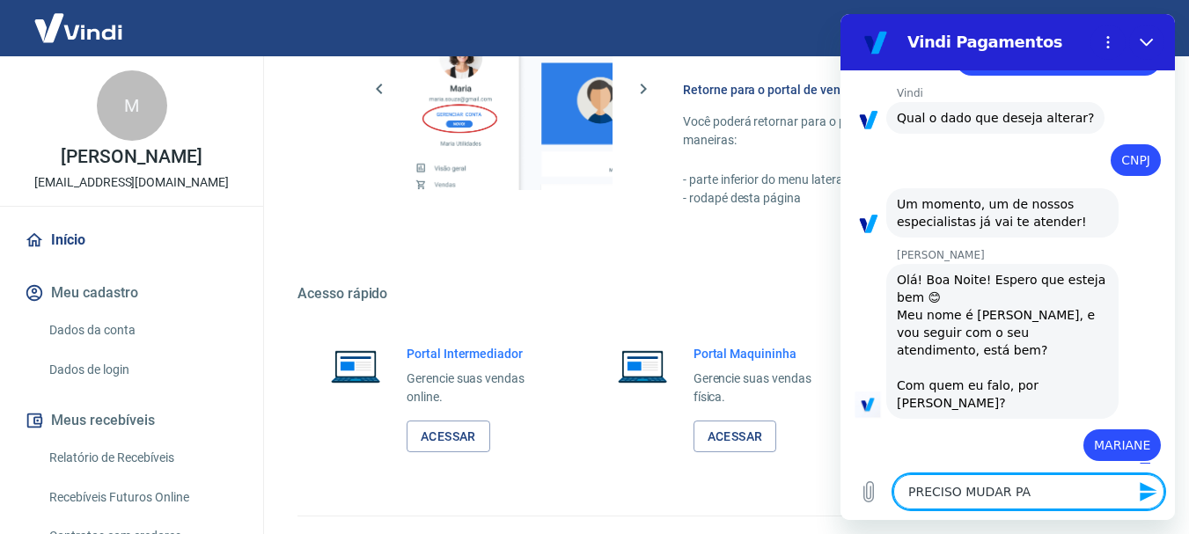
type textarea "x"
type textarea "PRECISO MUDAR PARA"
type textarea "x"
type textarea "PRECISO MUDAR PARA"
type textarea "x"
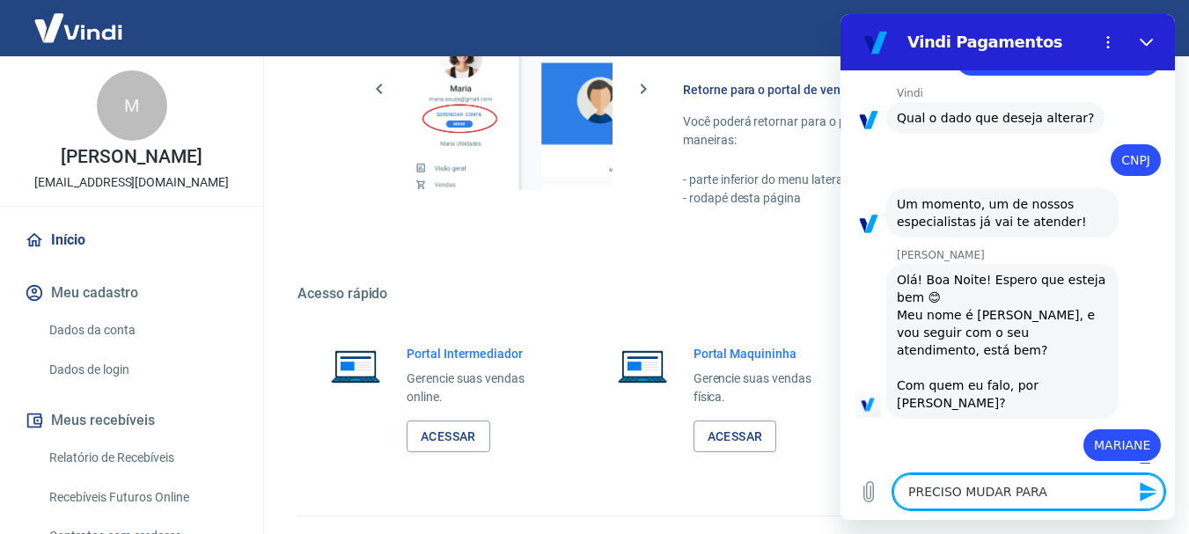
type textarea "PRECISO MUDAR PARA O"
type textarea "x"
type textarea "PRECISO MUDAR PARA O"
type textarea "x"
type textarea "PRECISO MUDAR PARA O C"
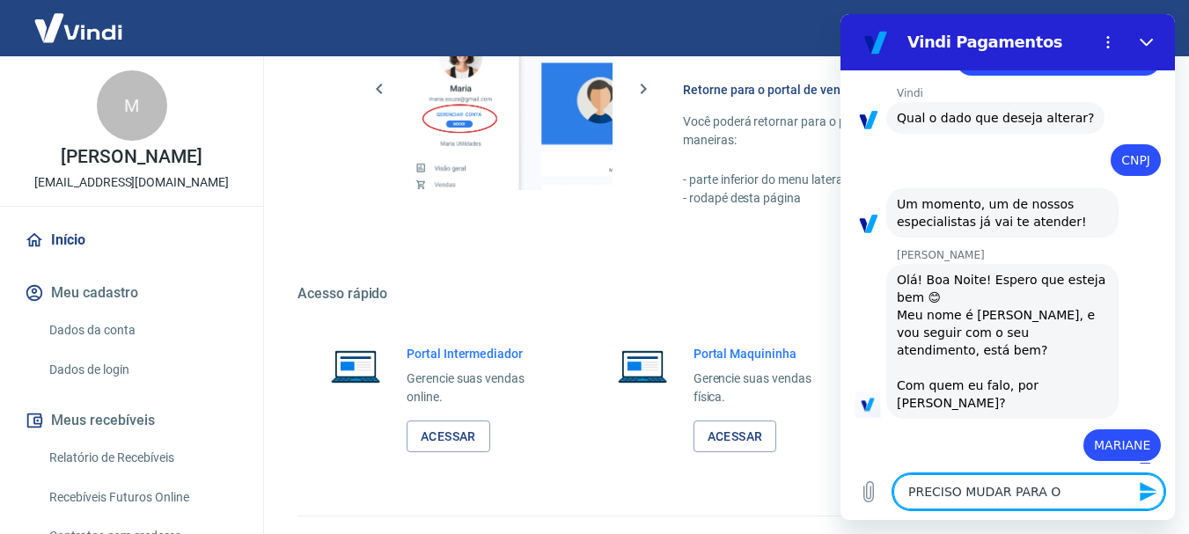
type textarea "x"
type textarea "PRECISO MUDAR PARA O CN"
type textarea "x"
type textarea "PRECISO MUDAR PARA O CNP"
type textarea "x"
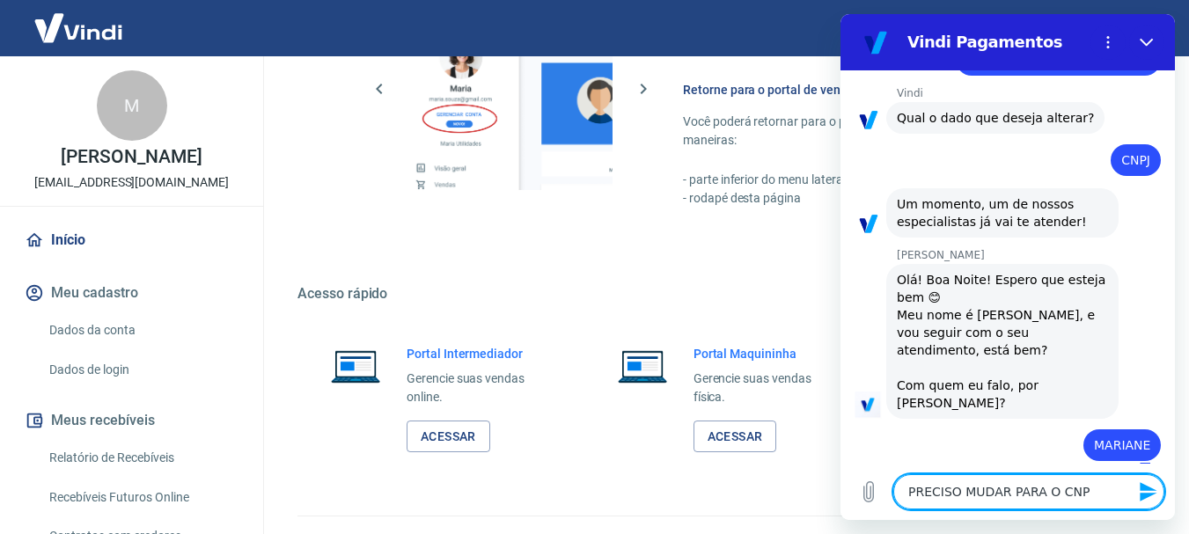
type textarea "PRECISO MUDAR PARA O CNPJ"
type textarea "x"
type textarea "PRECISO MUDAR PARA O CNPJ"
type textarea "x"
type textarea "PRECISO MUDAR PARA O CNPJ"
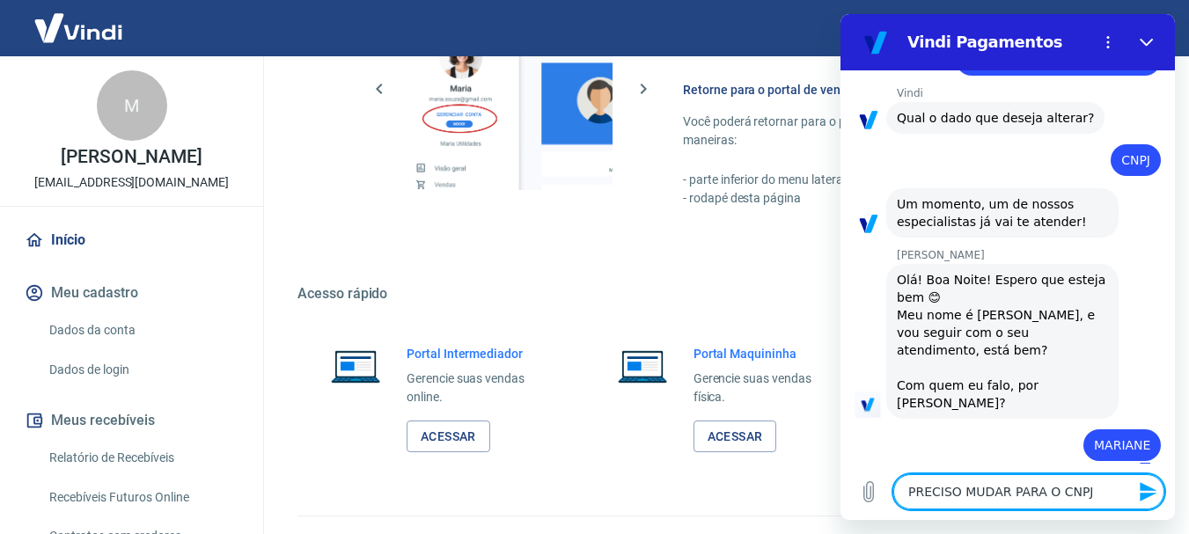
type textarea "x"
type textarea "PRECISO MUDAR PARA O CNPJ D"
type textarea "x"
type textarea "PRECISO MUDAR PARA O CNPJ DO"
type textarea "x"
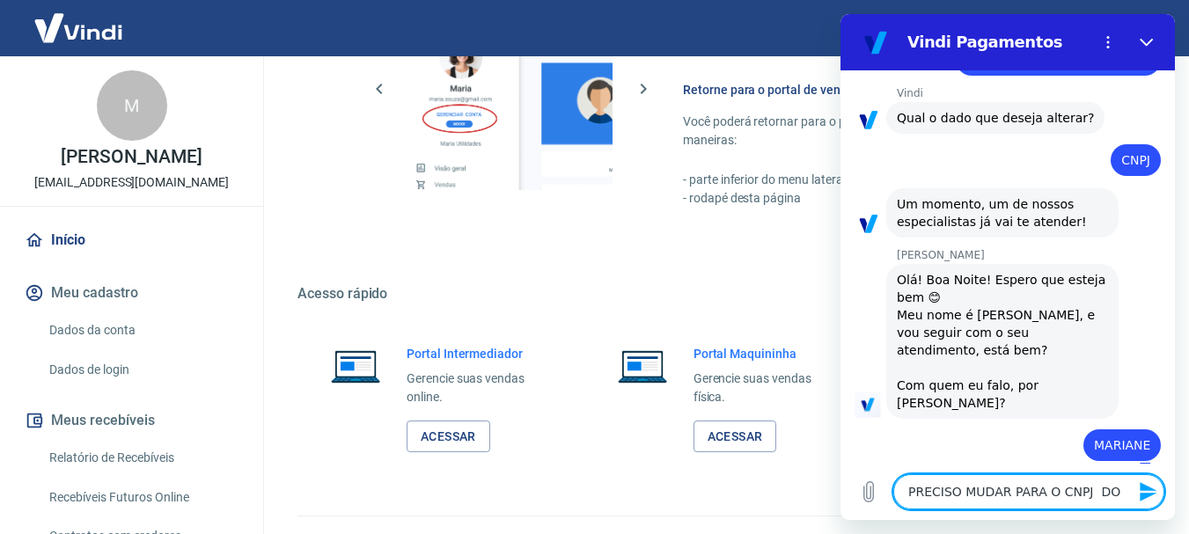
type textarea "PRECISO MUDAR PARA O CNPJ DO"
type textarea "x"
type textarea "PRECISO MUDAR PARA O CNPJ DO M"
type textarea "x"
type textarea "PRECISO MUDAR PARA O CNPJ DO ME"
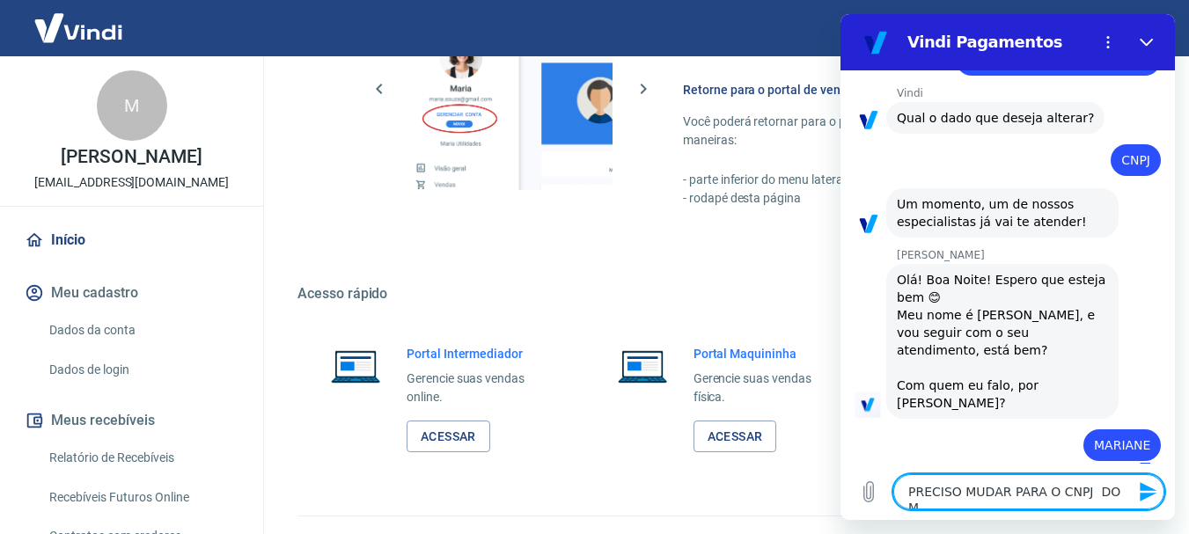
type textarea "x"
type textarea "PRECISO MUDAR PARA O CNPJ DO MEU"
type textarea "x"
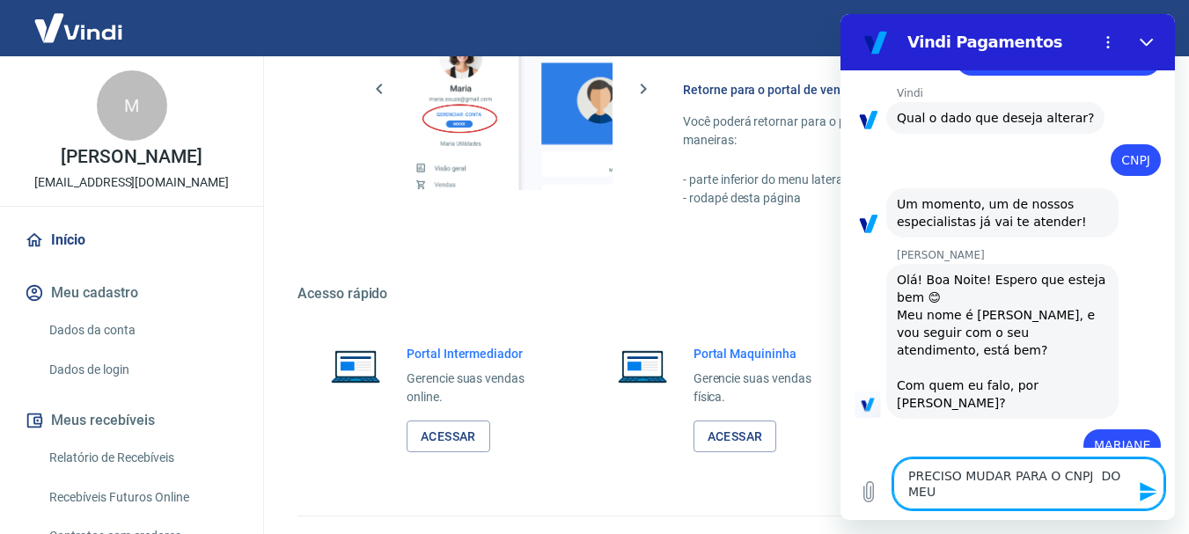
type textarea "PRECISO MUDAR PARA O CNPJ DO MEU"
type textarea "x"
type textarea "PRECISO MUDAR PARA O CNPJ DO MEU E"
type textarea "x"
type textarea "PRECISO MUDAR PARA O CNPJ DO MEU ES"
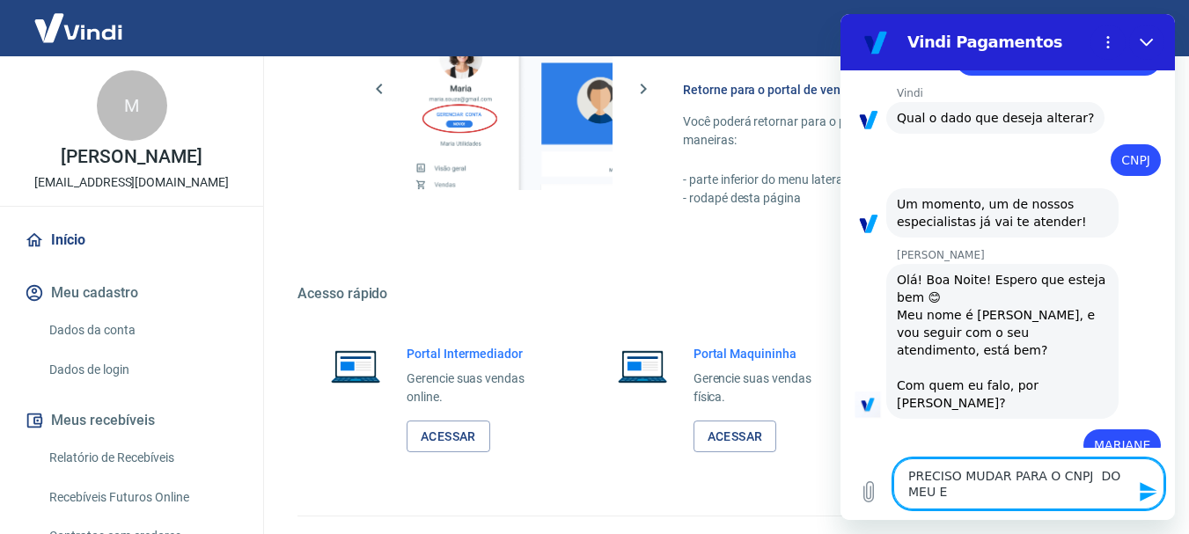
type textarea "x"
type textarea "PRECISO MUDAR PARA O CNPJ DO MEU ESP"
type textarea "x"
type textarea "PRECISO MUDAR PARA O CNPJ DO MEU ESPO"
type textarea "x"
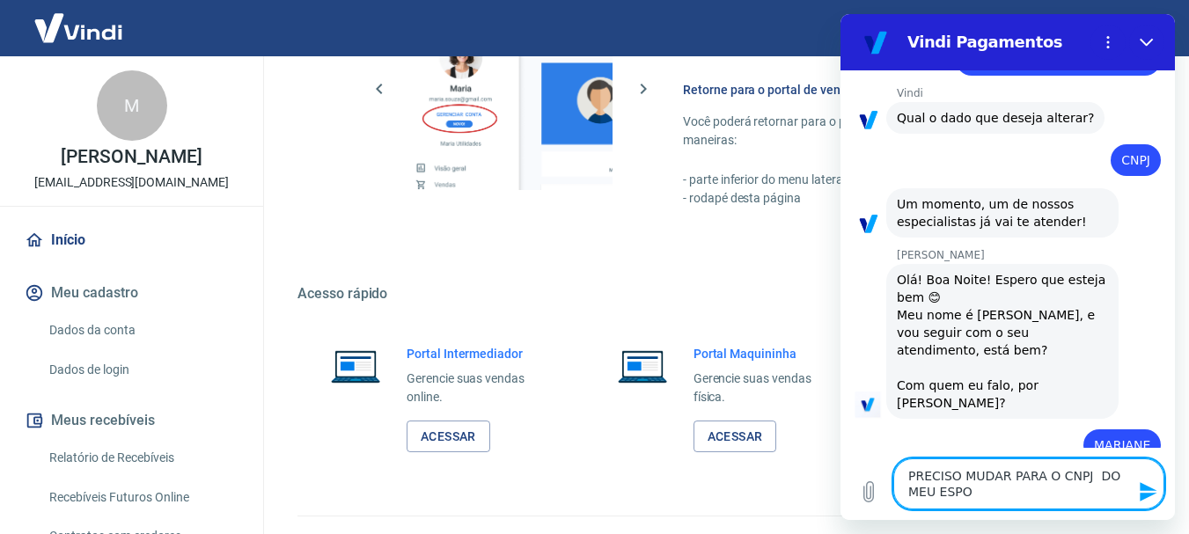
type textarea "PRECISO MUDAR PARA O CNPJ DO MEU ESPOS"
type textarea "x"
type textarea "PRECISO MUDAR PARA O CNPJ DO MEU ESPOSO"
type textarea "x"
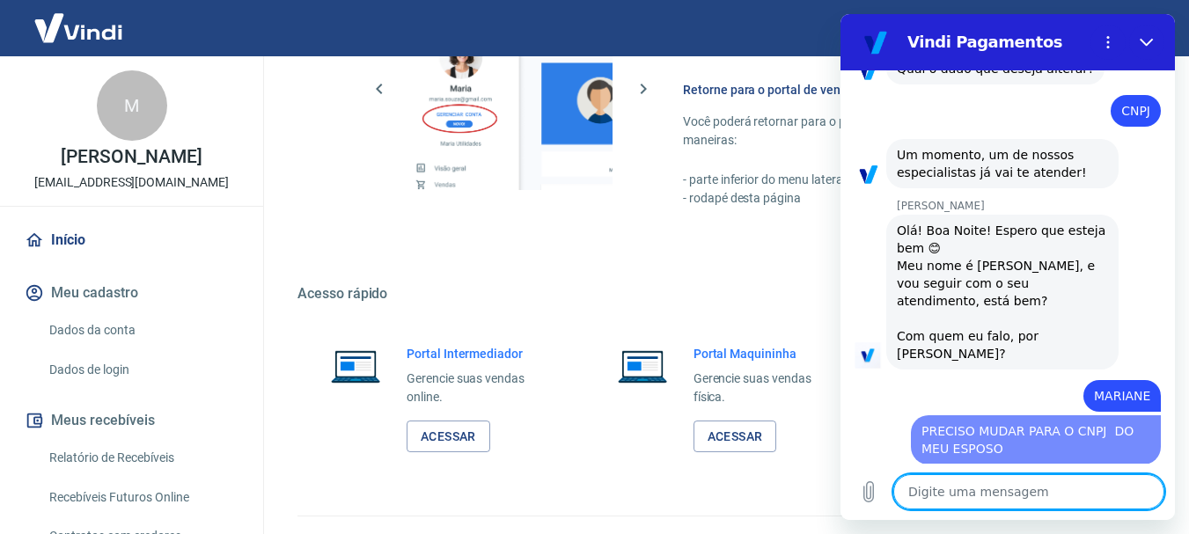
type textarea "x"
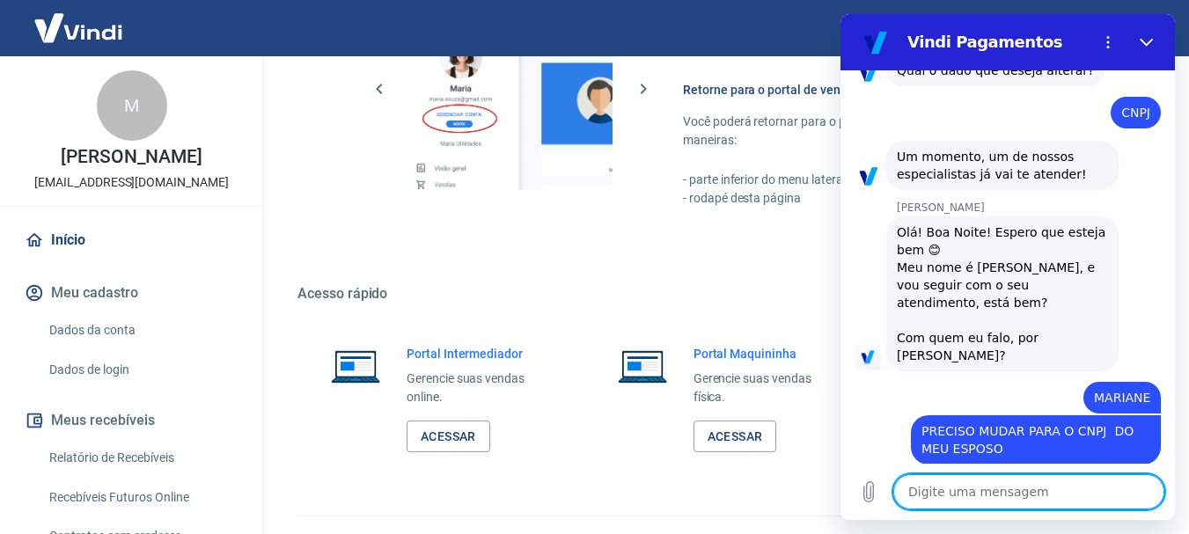
scroll to position [248, 0]
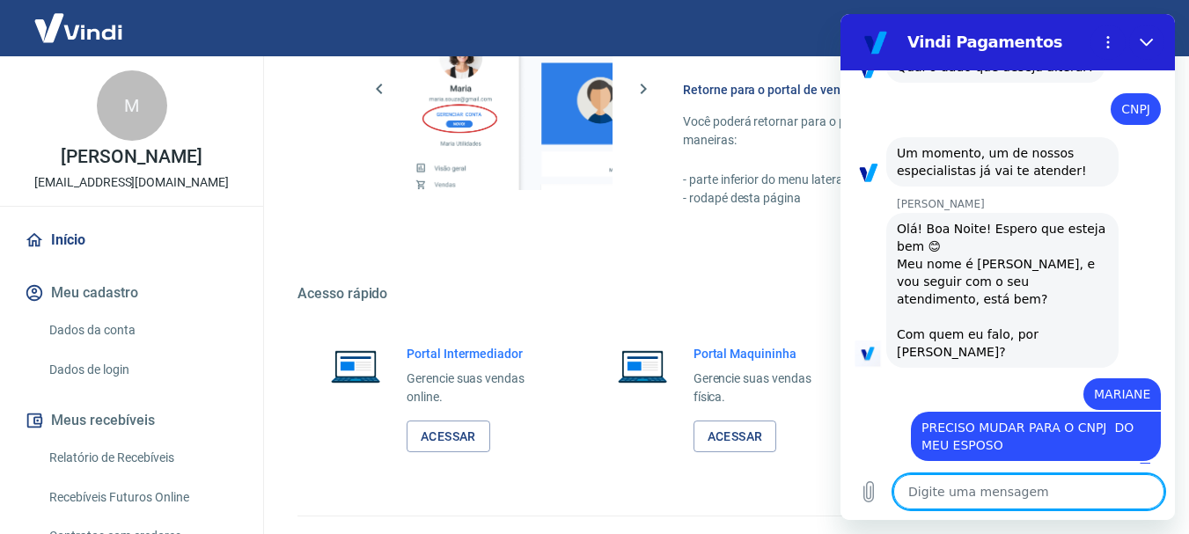
type textarea "3"
type textarea "x"
type textarea "35"
type textarea "x"
type textarea "35."
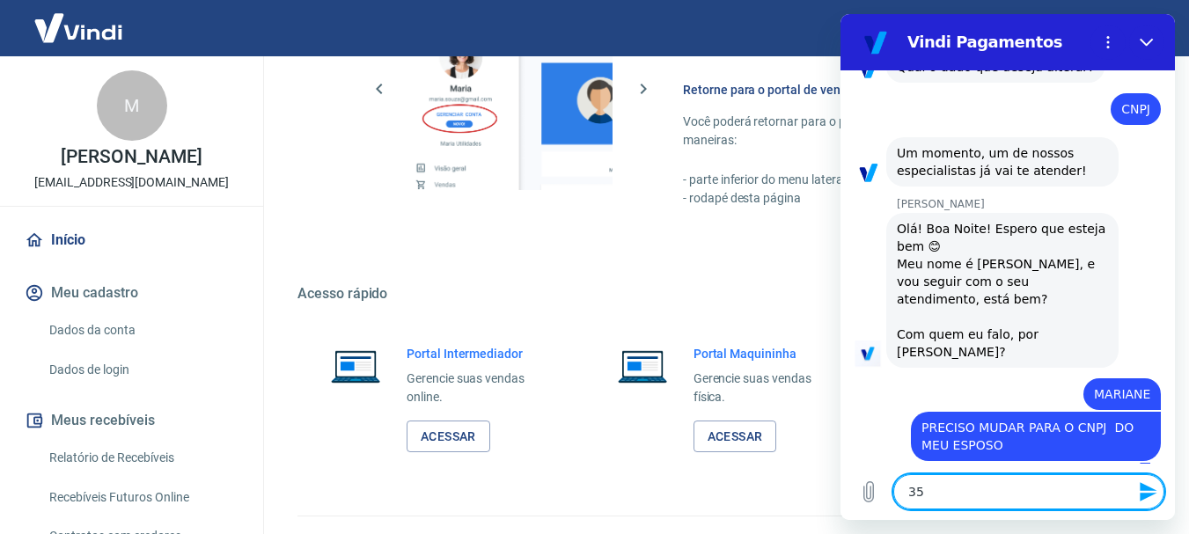
type textarea "x"
type textarea "35.1"
type textarea "x"
type textarea "35.13"
type textarea "x"
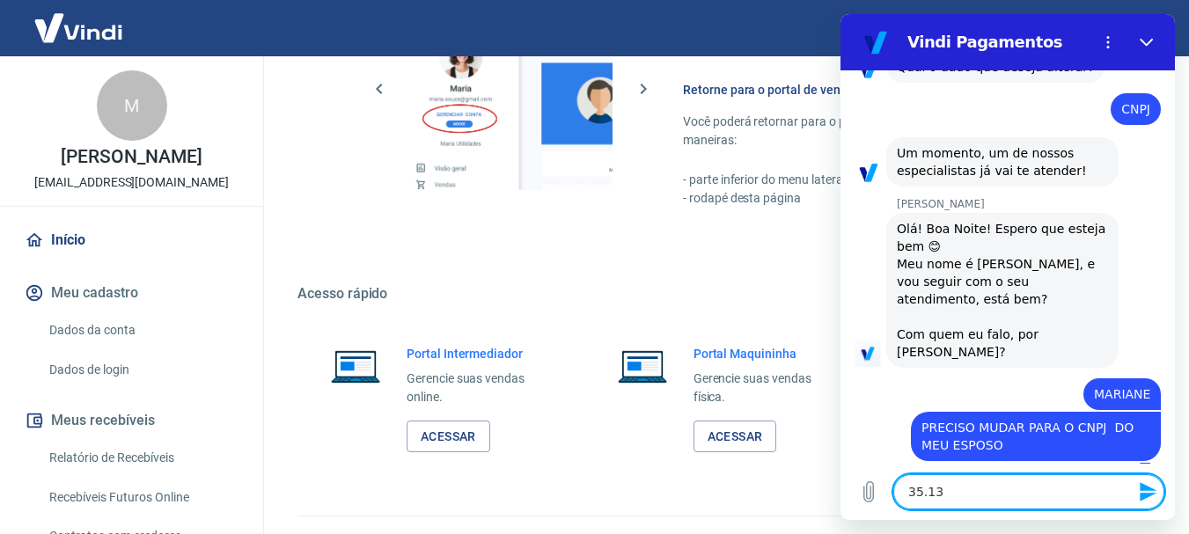
type textarea "35.134"
type textarea "x"
type textarea "35.134."
type textarea "x"
type textarea "35.134.2"
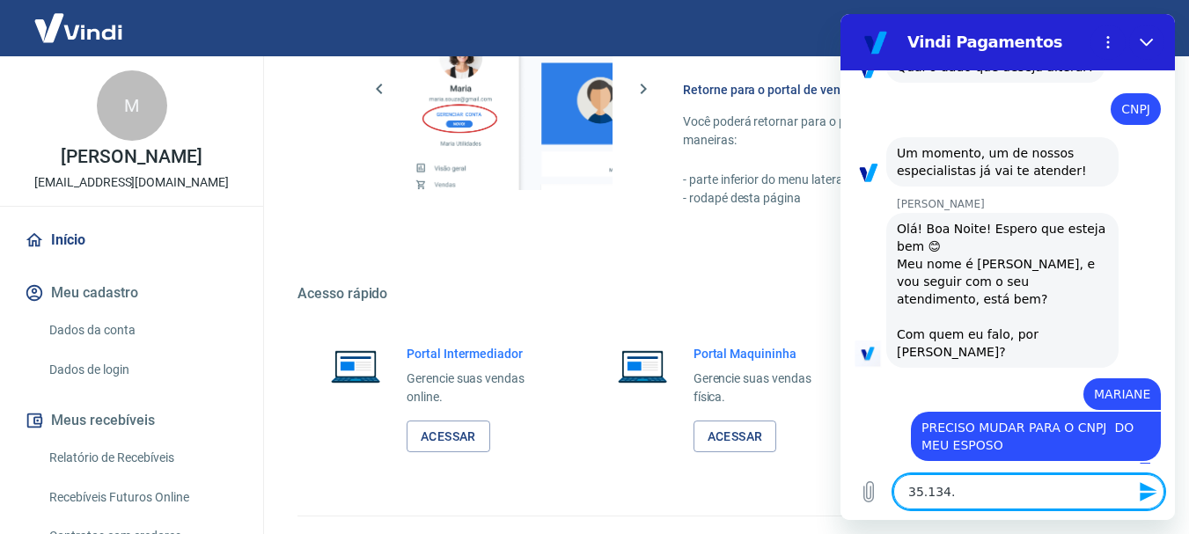
type textarea "x"
type textarea "35.134.21"
type textarea "x"
type textarea "35.134.219"
type textarea "x"
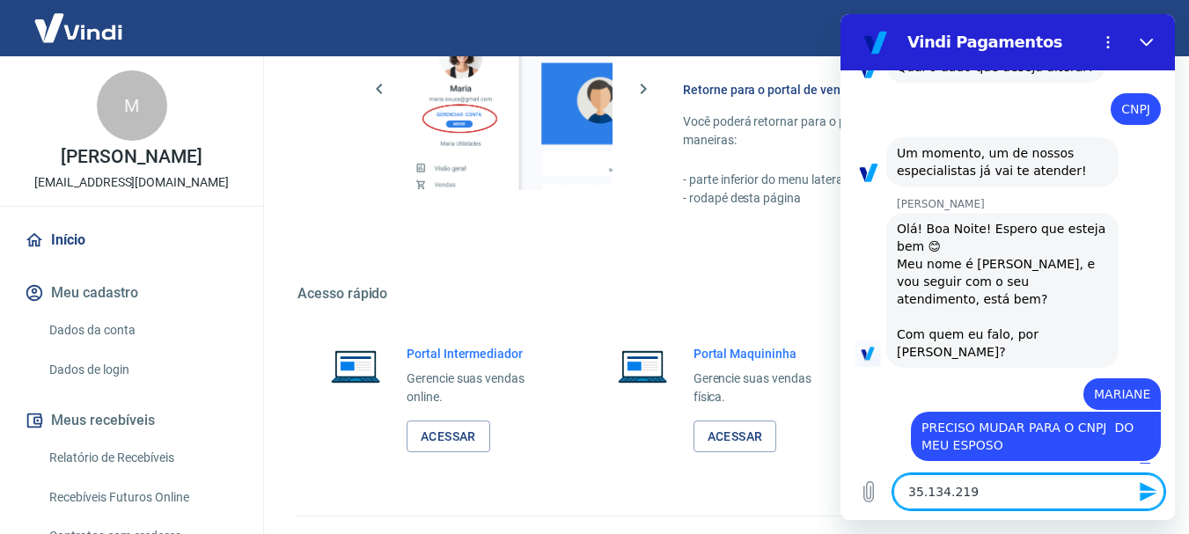
type textarea "35.134.219/"
type textarea "x"
type textarea "35.134.219/0"
type textarea "x"
type textarea "35.134.219/00"
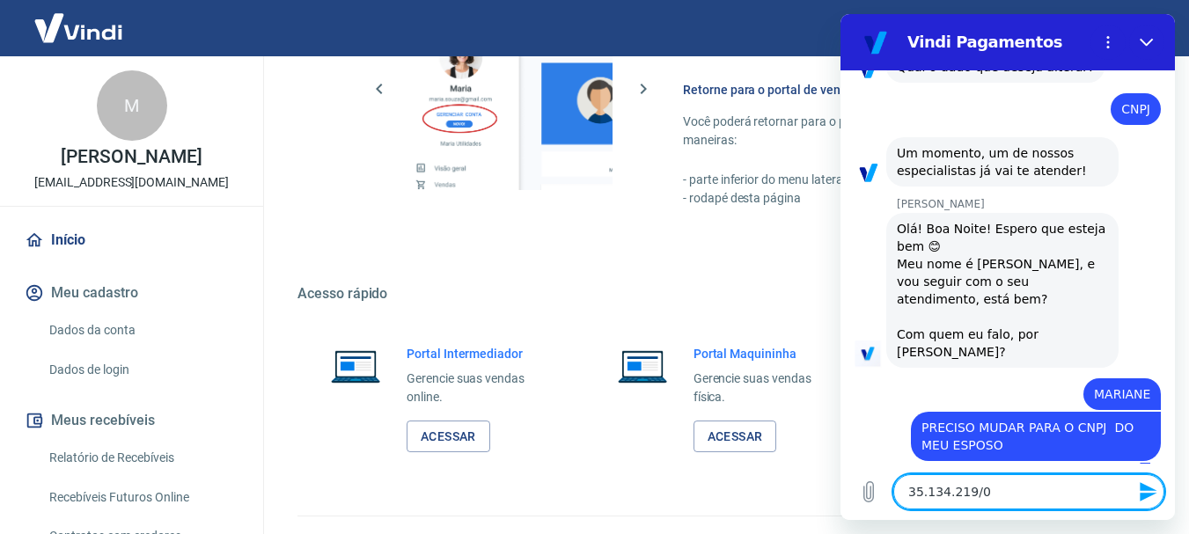
type textarea "x"
type textarea "35.134.219/000"
type textarea "x"
type textarea "35.134.219/0001"
type textarea "x"
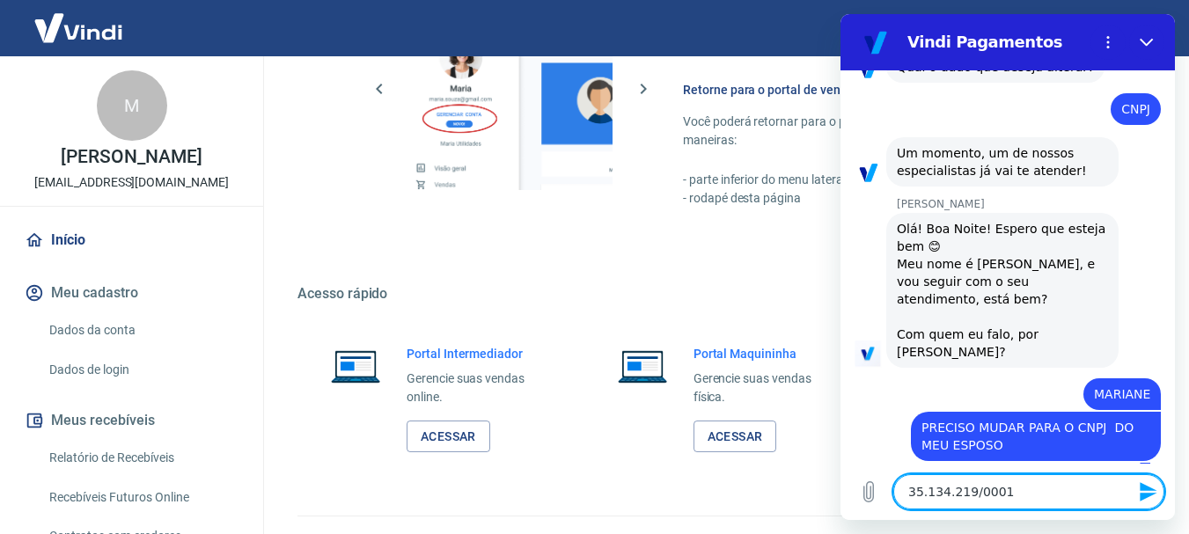
type textarea "35.134.219/0001-"
type textarea "x"
type textarea "35.134.219/0001-6"
type textarea "x"
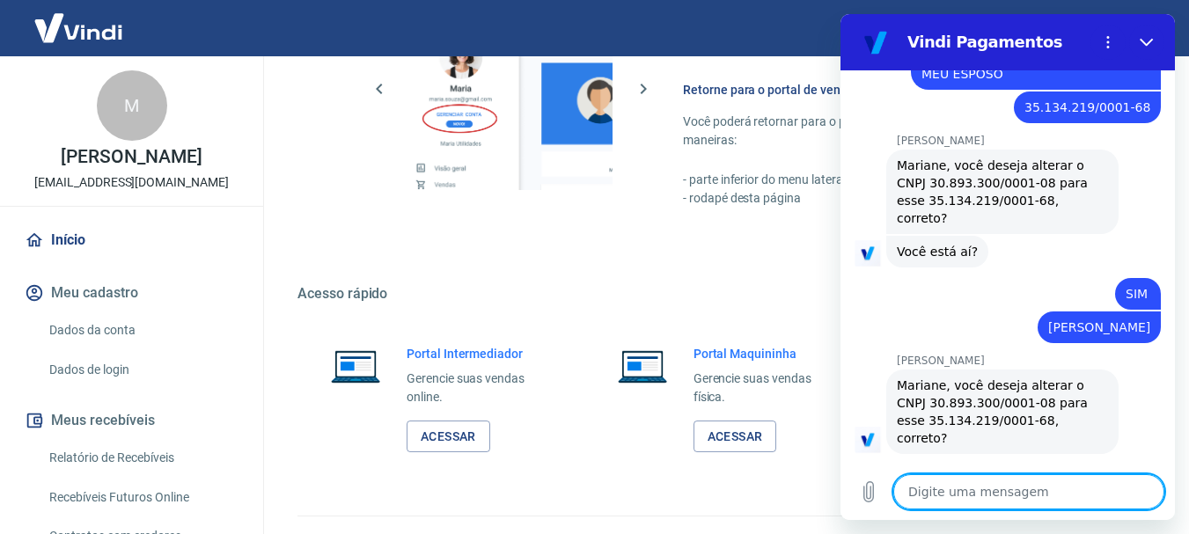
scroll to position [801, 0]
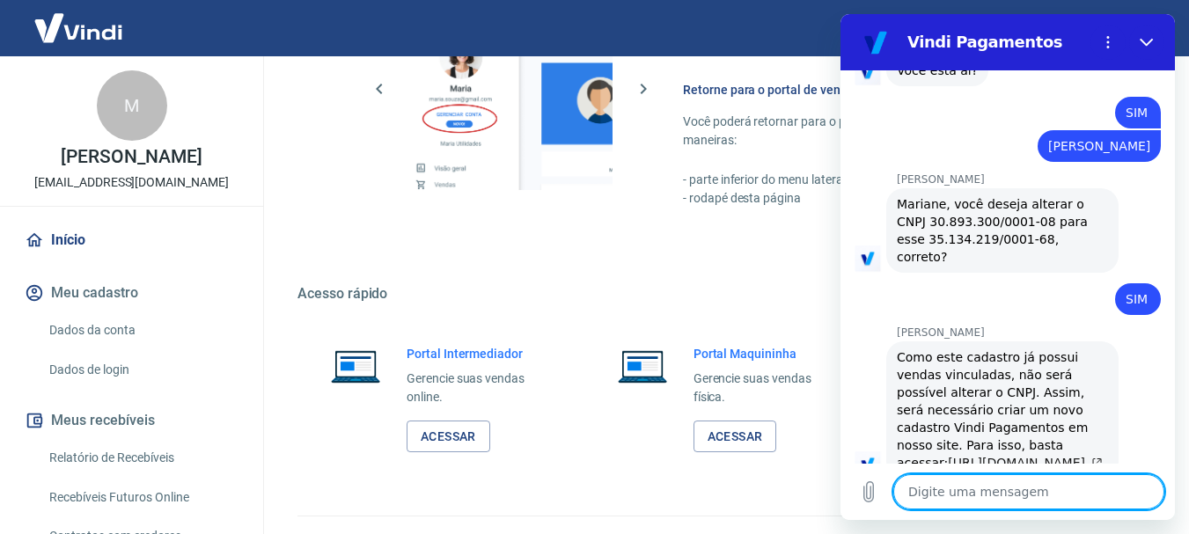
click at [985, 456] on link "[URL][DOMAIN_NAME]." at bounding box center [1025, 463] width 155 height 14
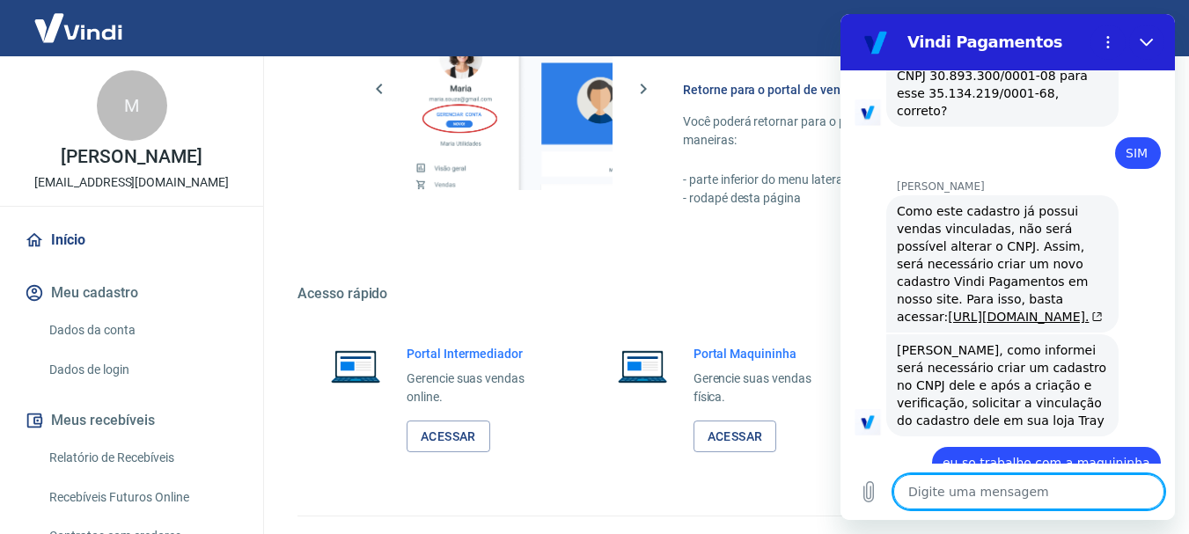
scroll to position [1022, 0]
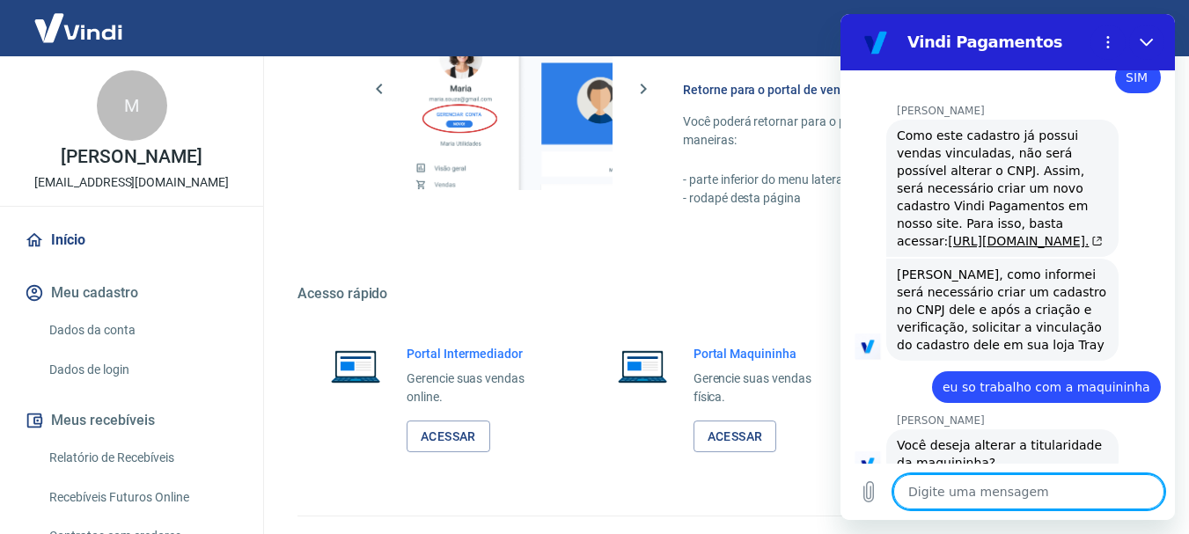
click at [947, 500] on textarea at bounding box center [1028, 491] width 271 height 35
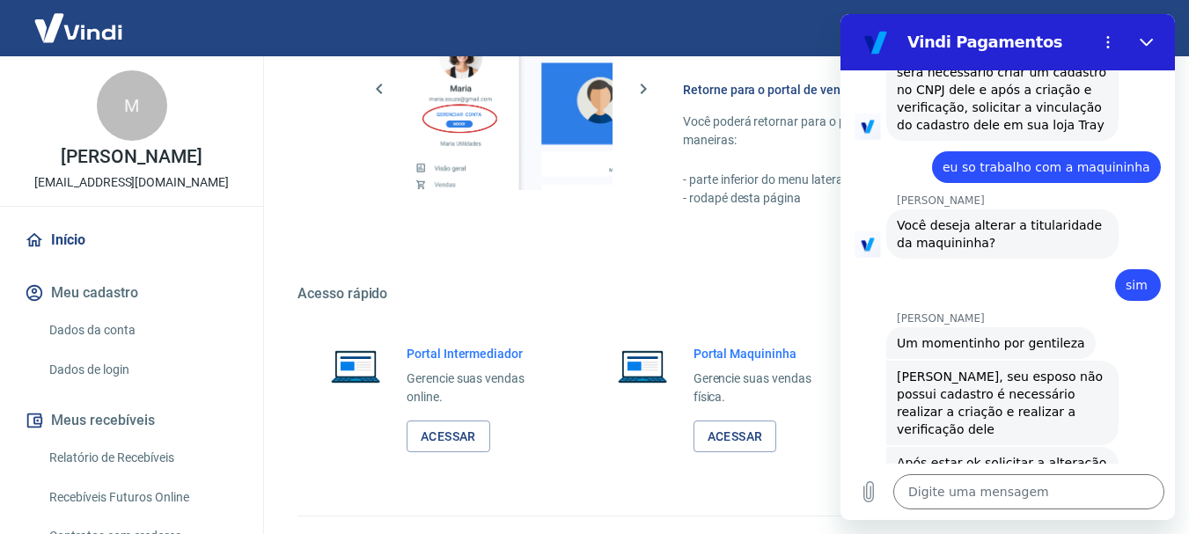
scroll to position [1276, 0]
